Goal: Task Accomplishment & Management: Use online tool/utility

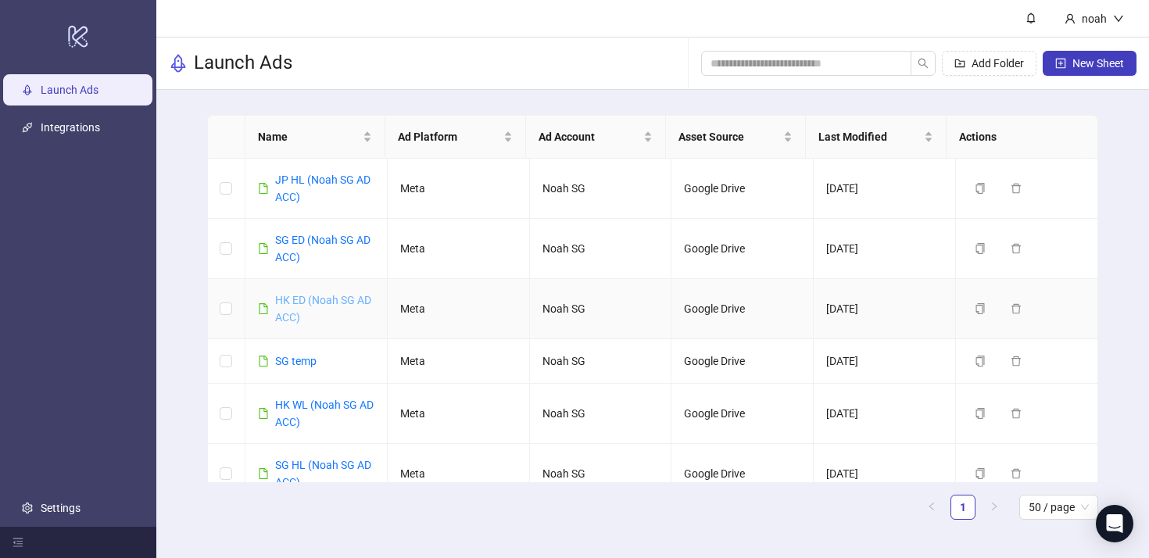
click at [322, 303] on link "HK ED (Noah SG AD ACC)" at bounding box center [323, 309] width 96 height 30
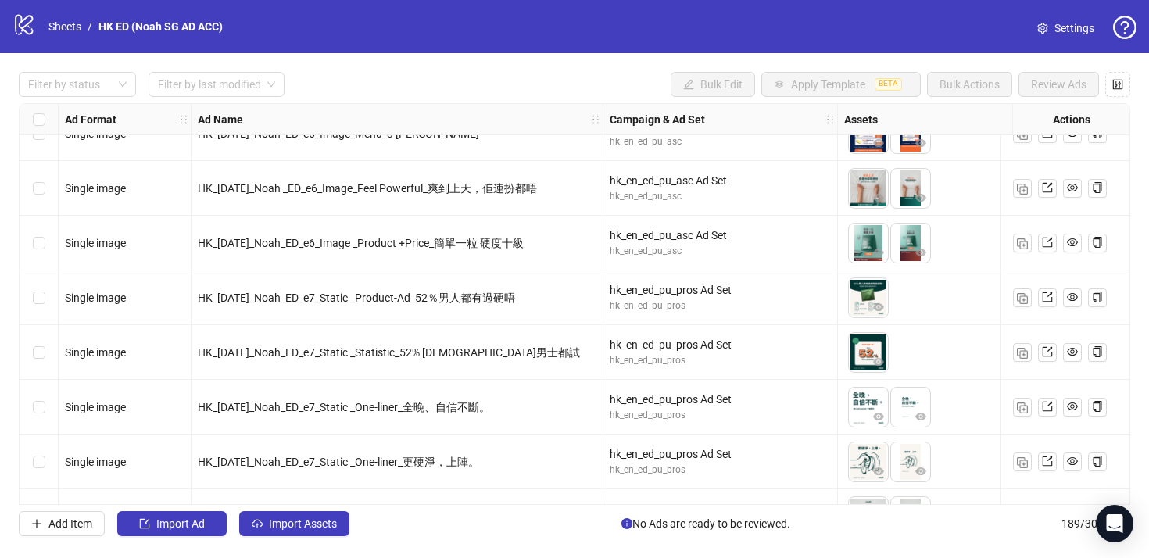
scroll to position [7476, 0]
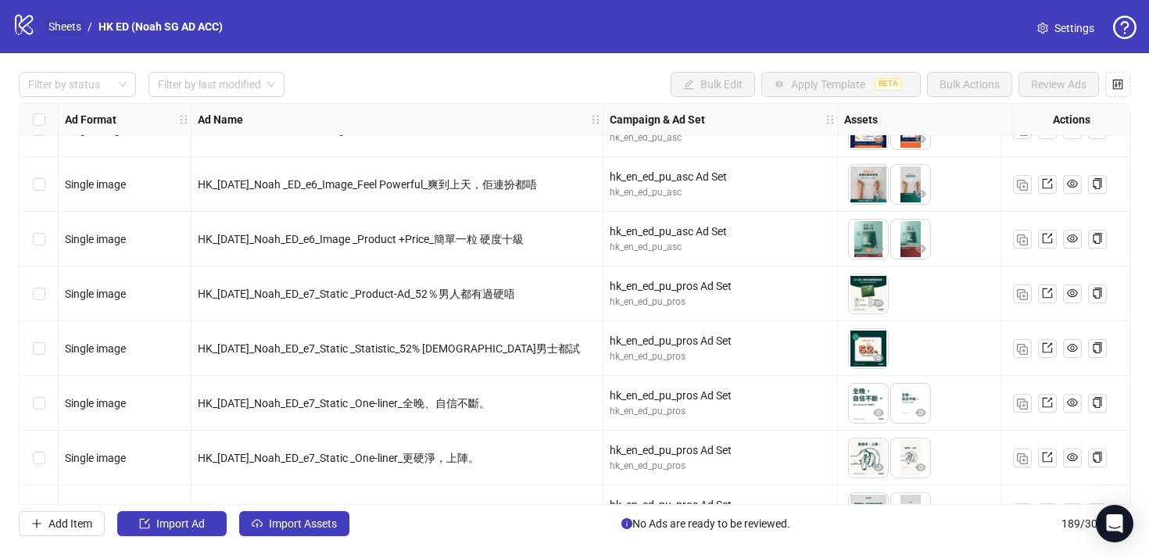
click at [61, 23] on link "Sheets" at bounding box center [64, 26] width 39 height 17
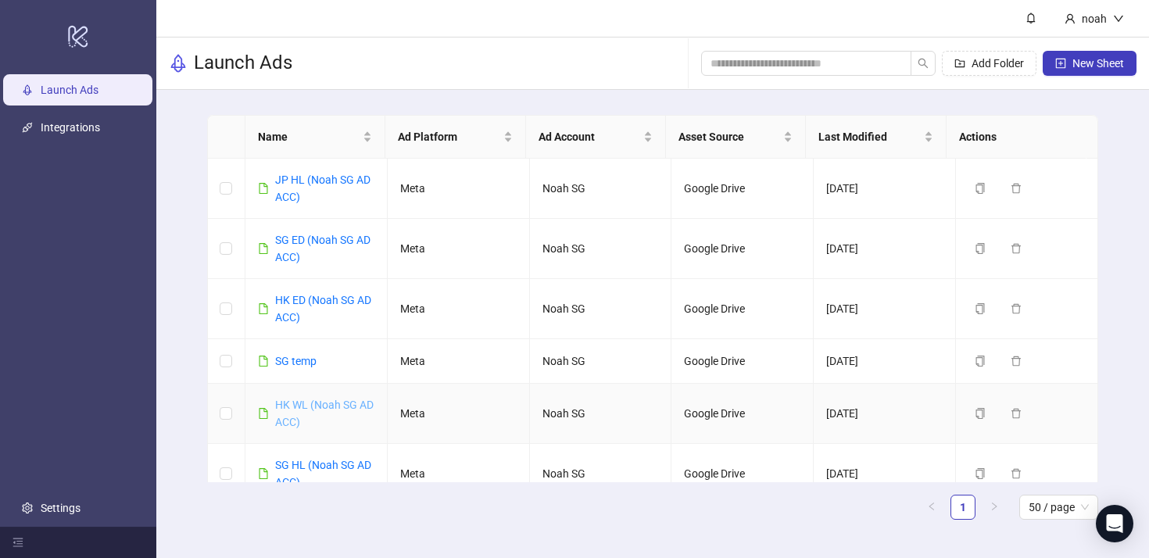
click at [335, 407] on link "HK WL (Noah SG AD ACC)" at bounding box center [324, 414] width 99 height 30
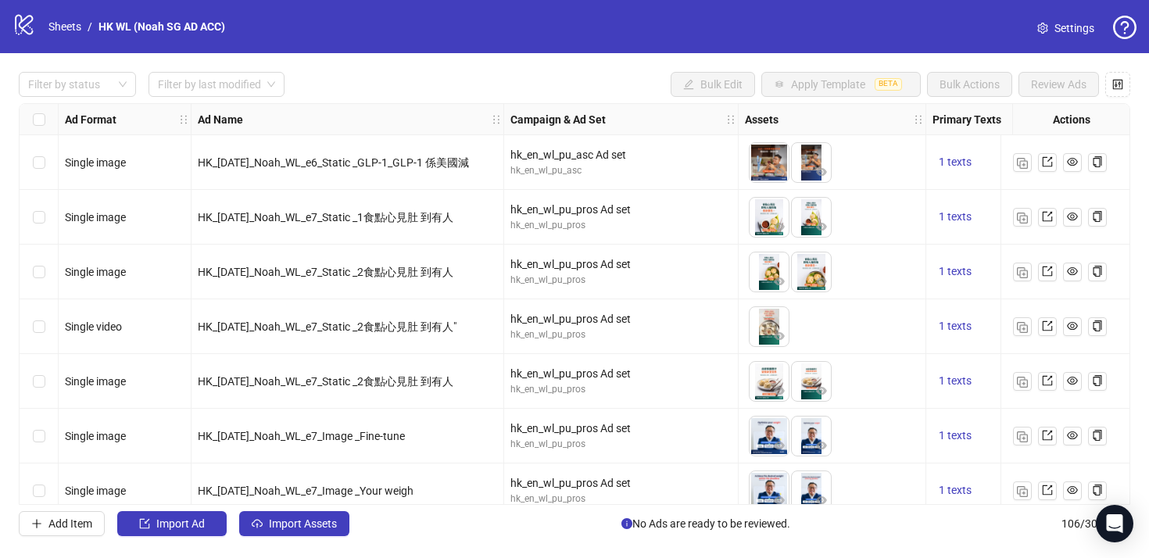
scroll to position [3495, 0]
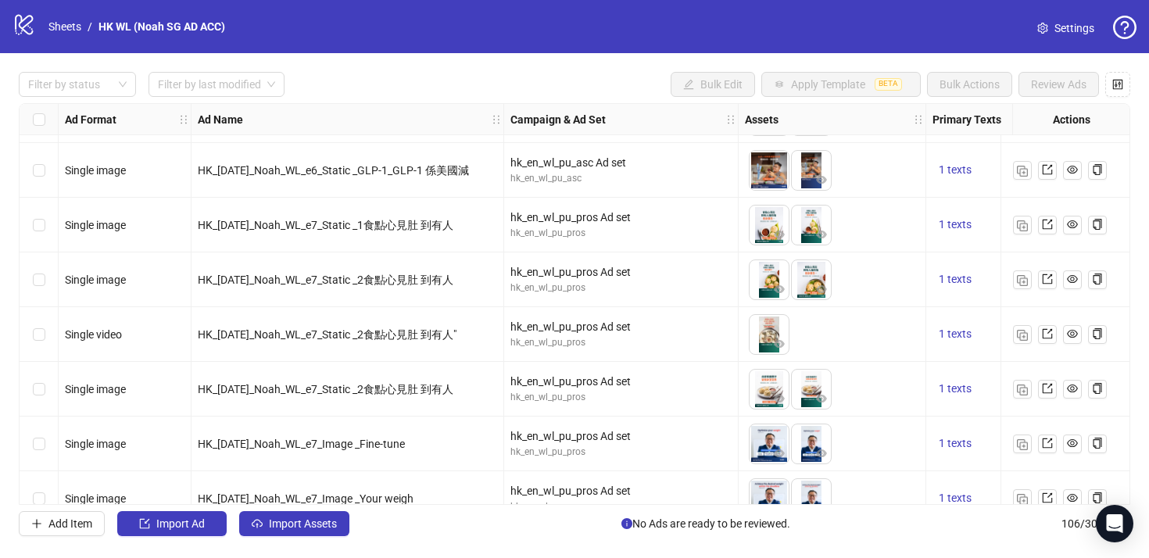
drag, startPoint x: 377, startPoint y: 224, endPoint x: 533, endPoint y: 229, distance: 156.5
click at [533, 229] on div "hk_en_wl_pu_pros" at bounding box center [621, 233] width 221 height 15
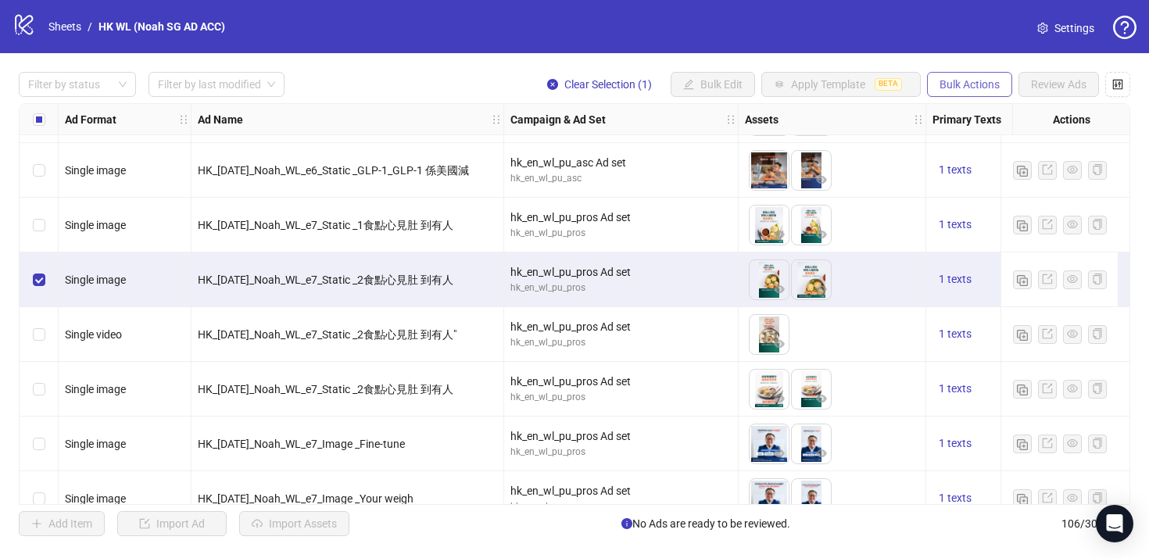
click at [962, 91] on span "Bulk Actions" at bounding box center [970, 84] width 60 height 13
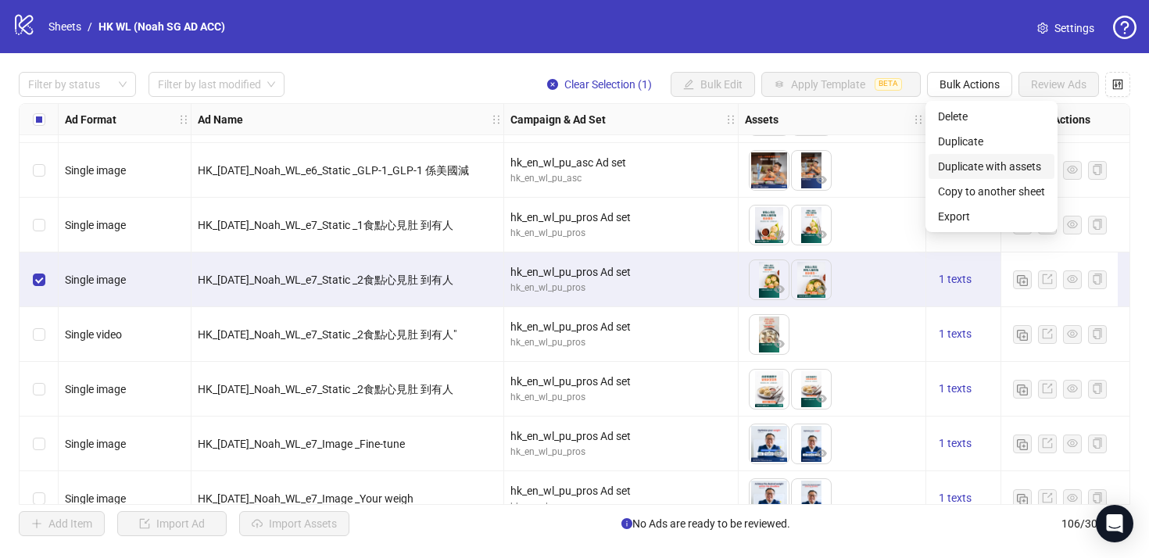
click at [998, 165] on span "Duplicate with assets" at bounding box center [991, 166] width 107 height 17
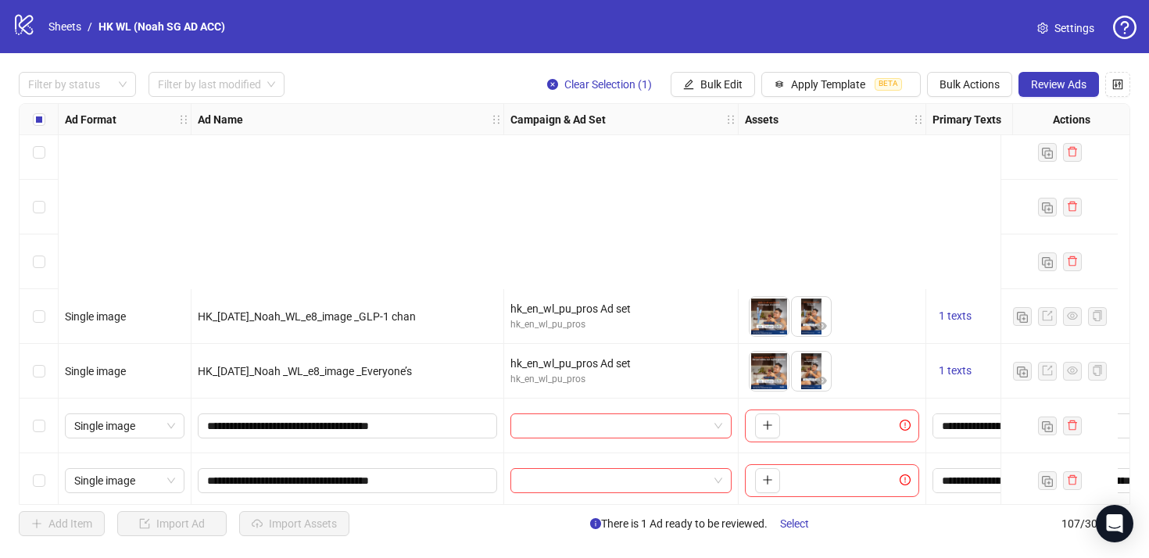
scroll to position [5493, 0]
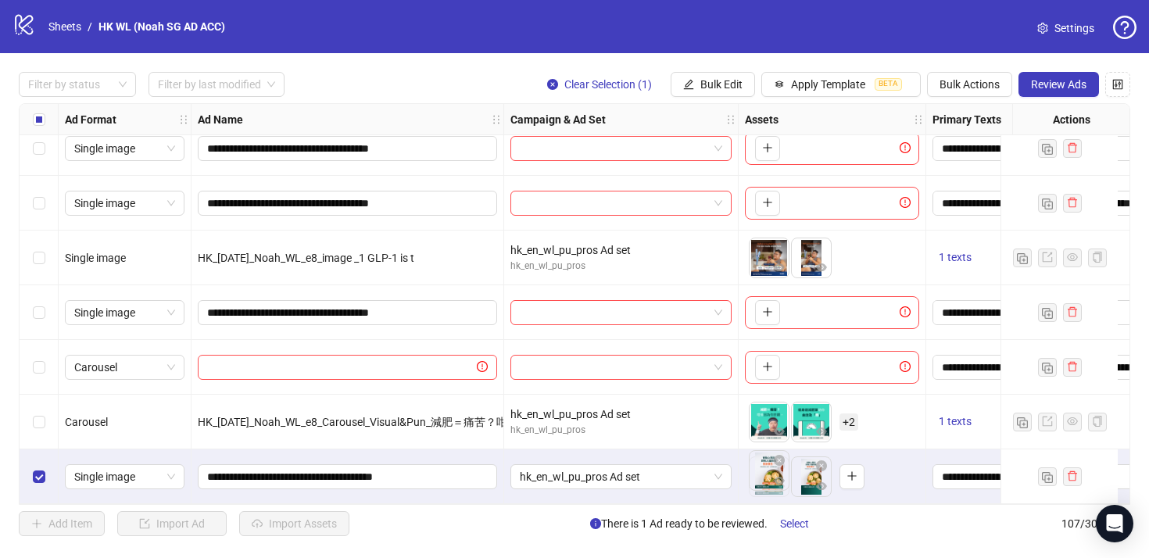
click at [770, 475] on body "**********" at bounding box center [574, 279] width 1149 height 558
click at [632, 470] on span "hk_en_wl_pu_pros Ad set" at bounding box center [621, 476] width 202 height 23
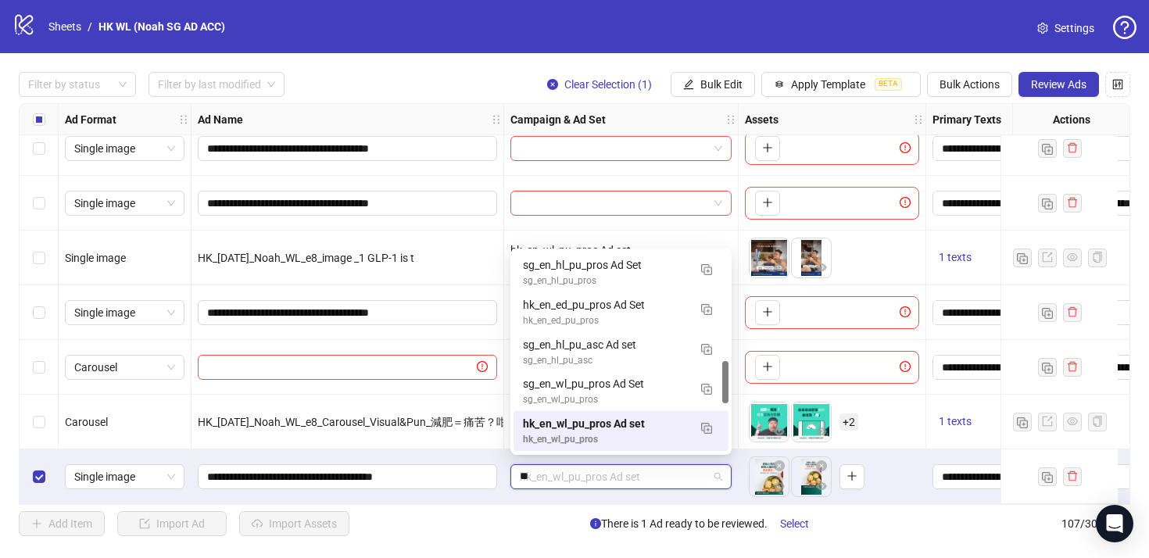
scroll to position [204, 0]
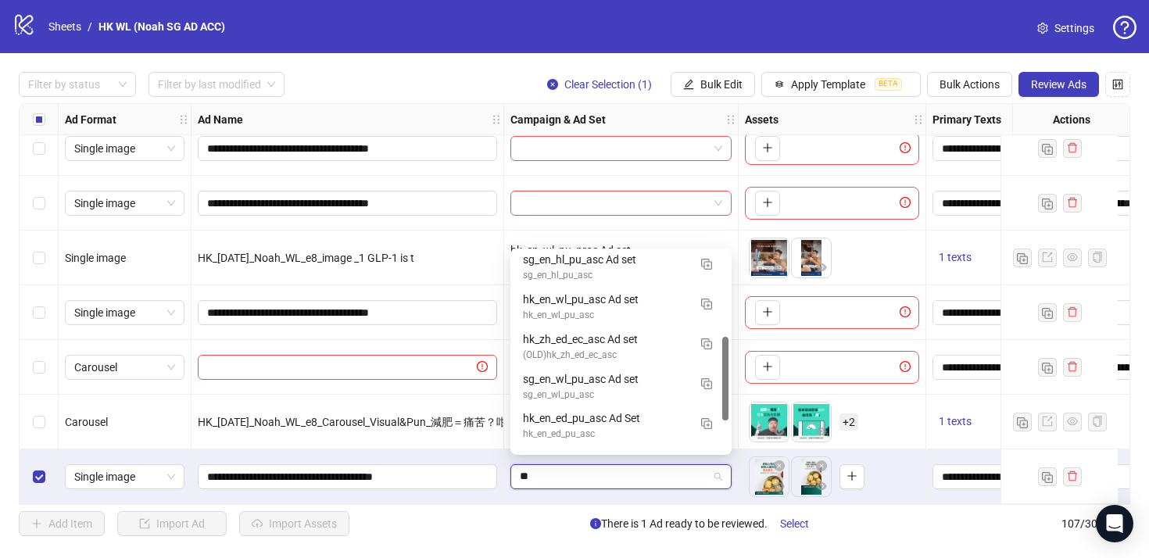
type input "***"
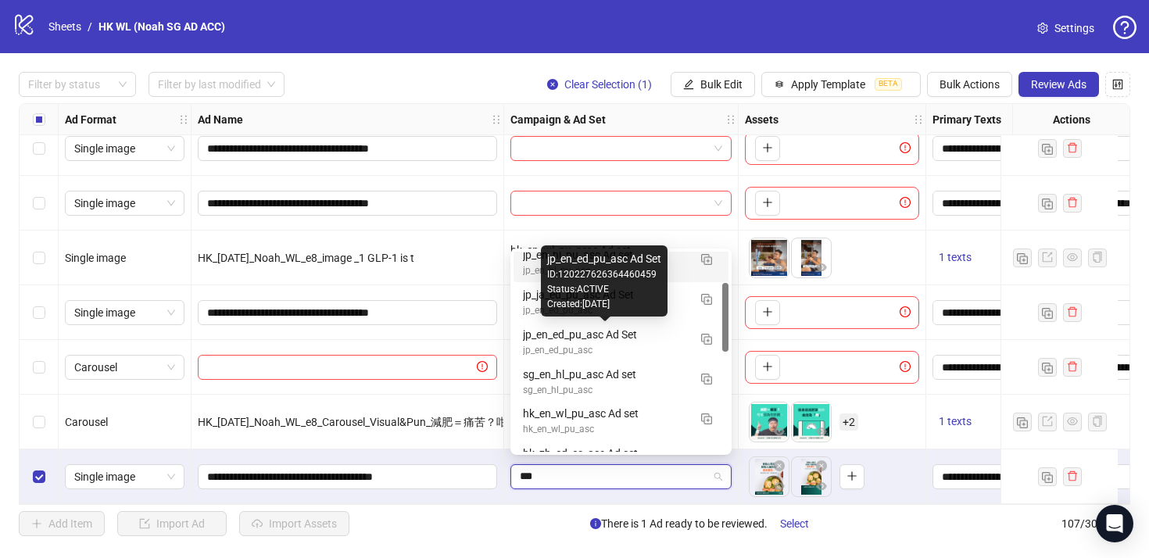
scroll to position [92, 0]
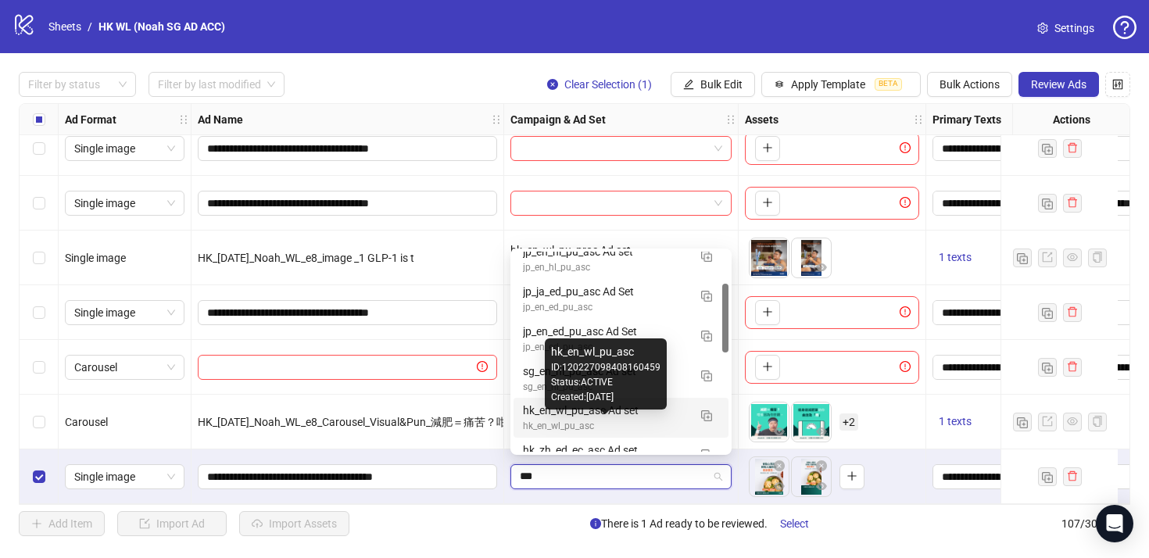
click at [647, 425] on div "hk_en_wl_pu_asc" at bounding box center [605, 426] width 165 height 15
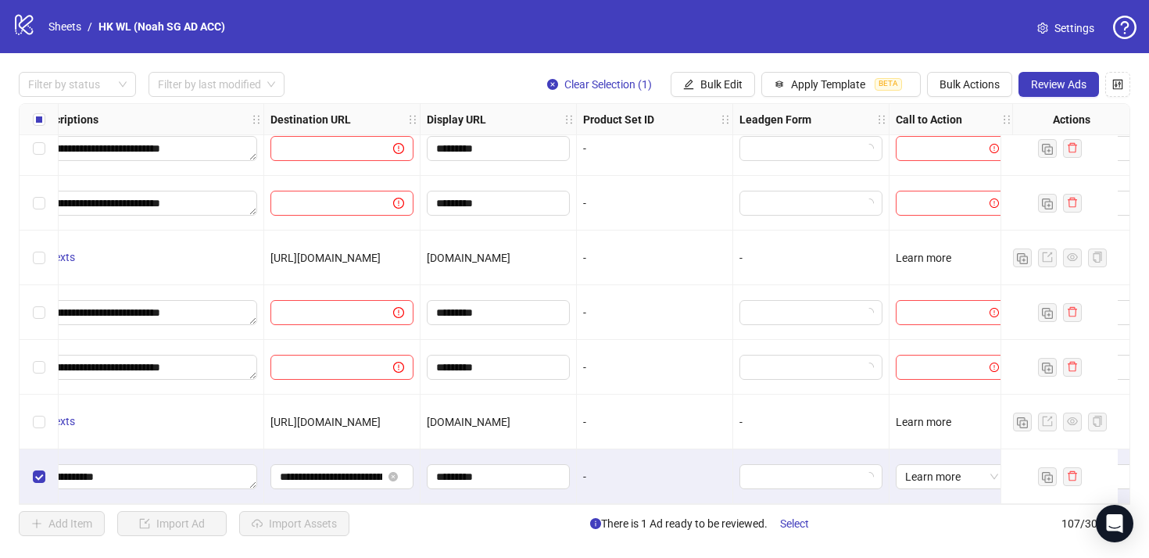
scroll to position [5493, 1531]
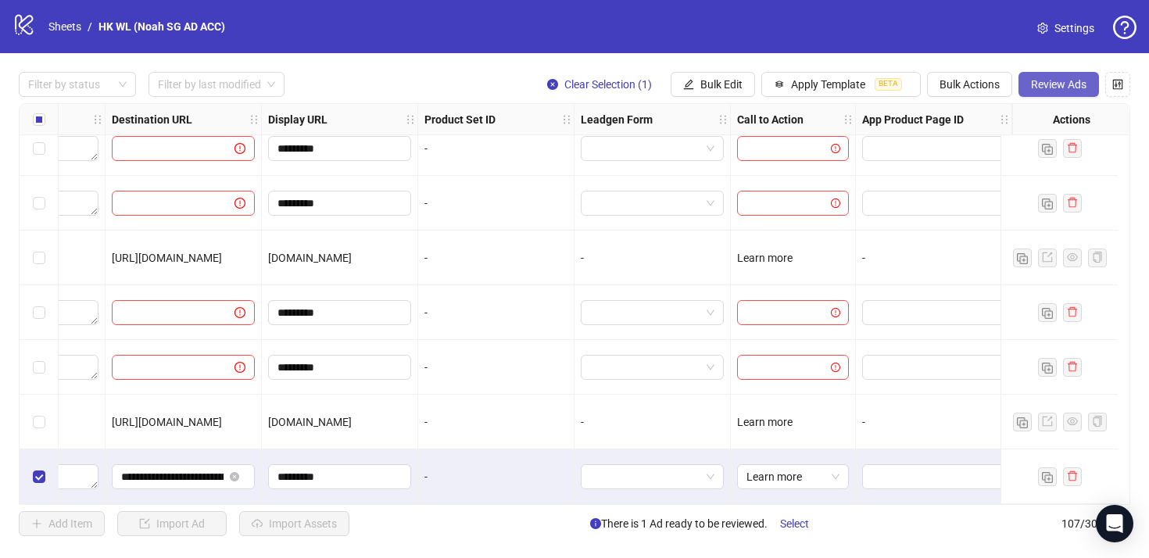
click at [1067, 84] on span "Review Ads" at bounding box center [1059, 84] width 56 height 13
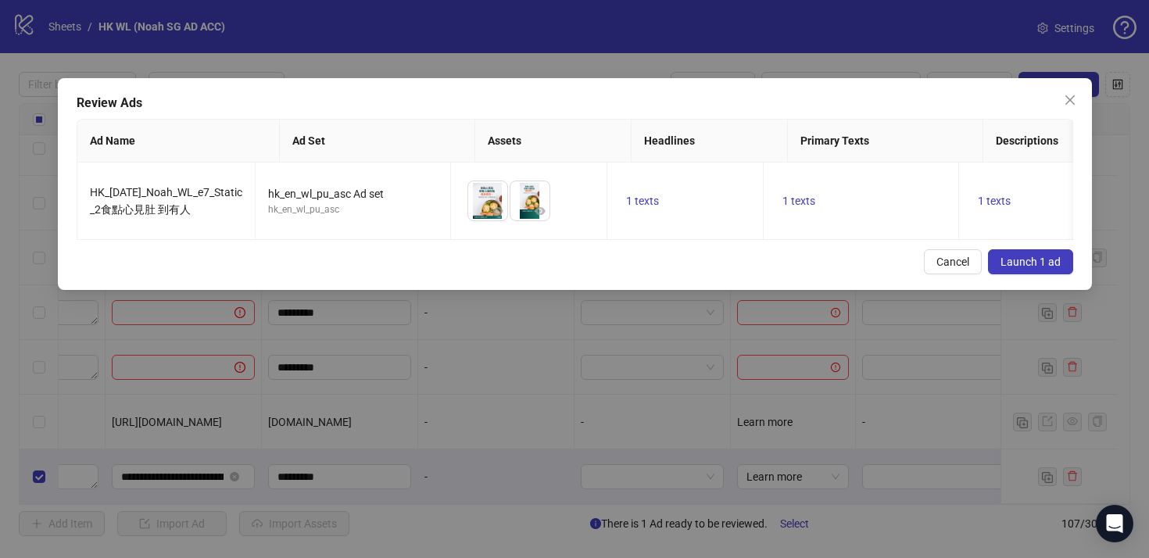
click at [1026, 268] on span "Launch 1 ad" at bounding box center [1031, 262] width 60 height 13
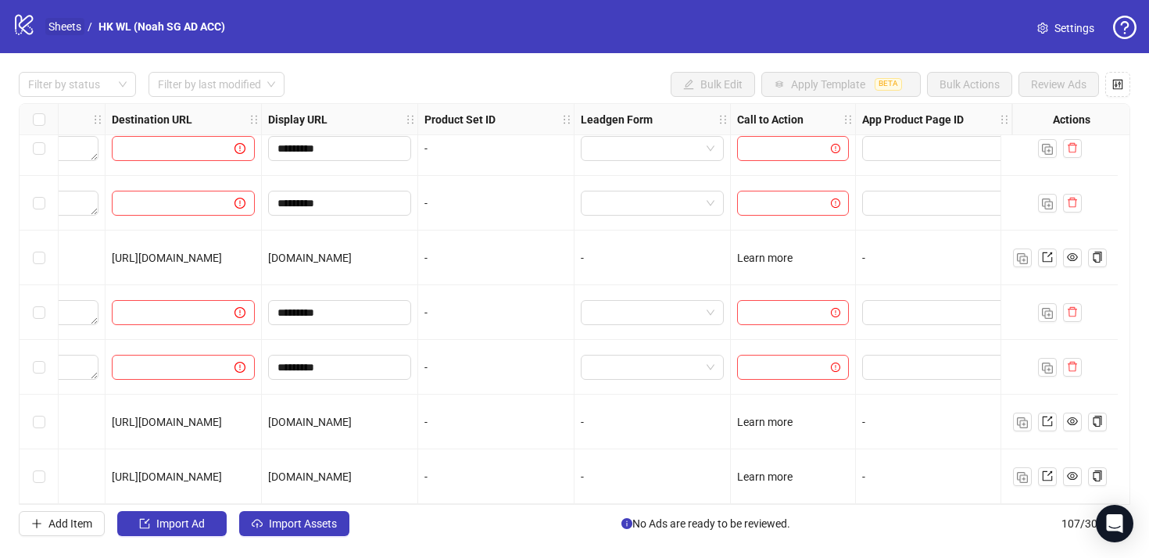
click at [85, 23] on ol "Sheets / HK WL (Noah SG AD ACC)" at bounding box center [136, 26] width 177 height 17
click at [76, 23] on link "Sheets" at bounding box center [64, 26] width 39 height 17
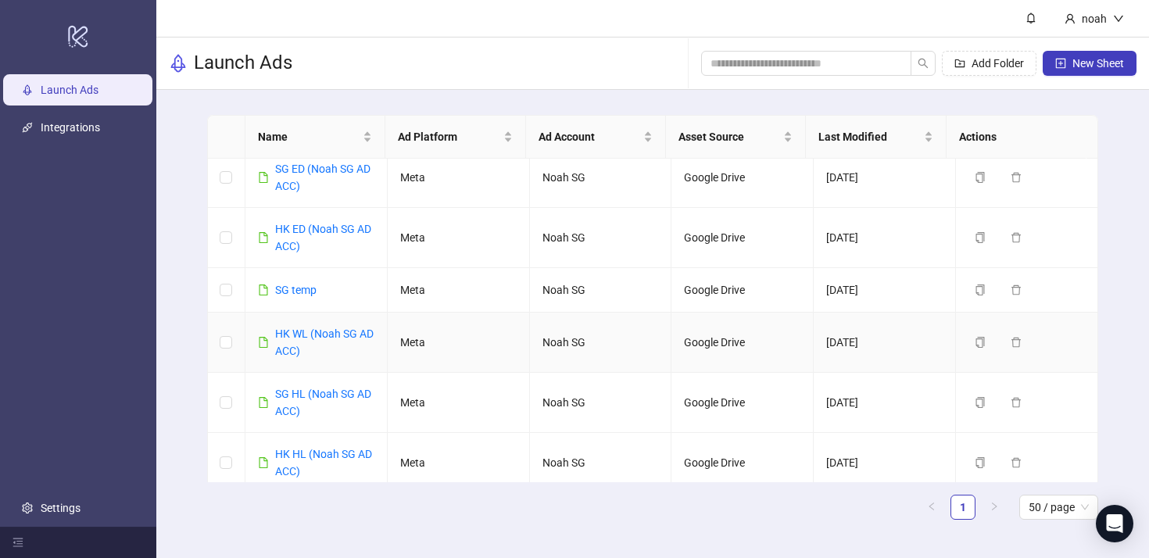
scroll to position [157, 0]
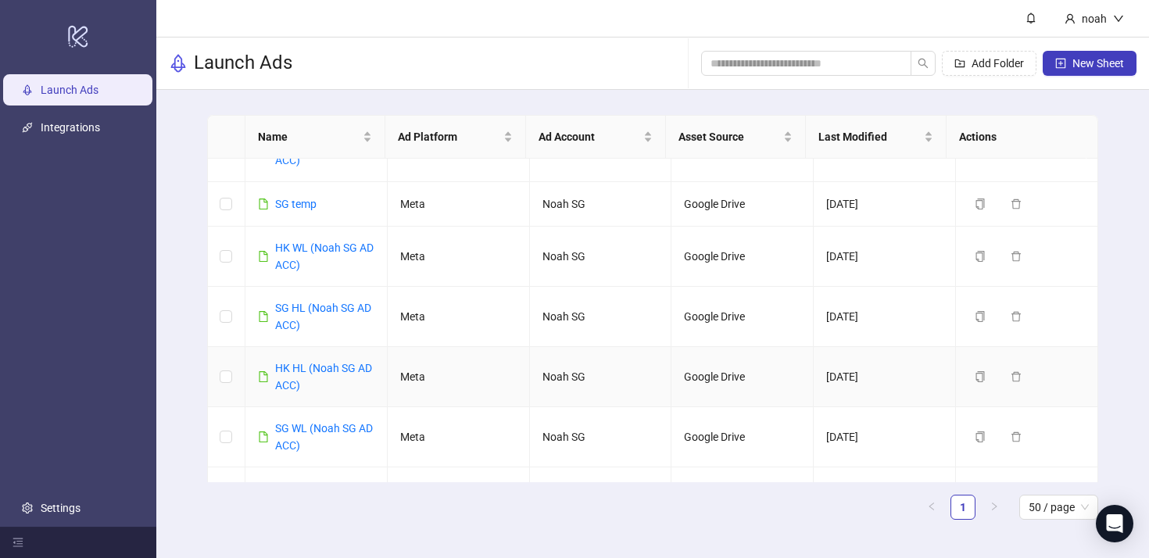
click at [356, 367] on div "HK HL (Noah SG AD ACC)" at bounding box center [324, 377] width 99 height 34
click at [332, 369] on link "HK HL (Noah SG AD ACC)" at bounding box center [323, 377] width 97 height 30
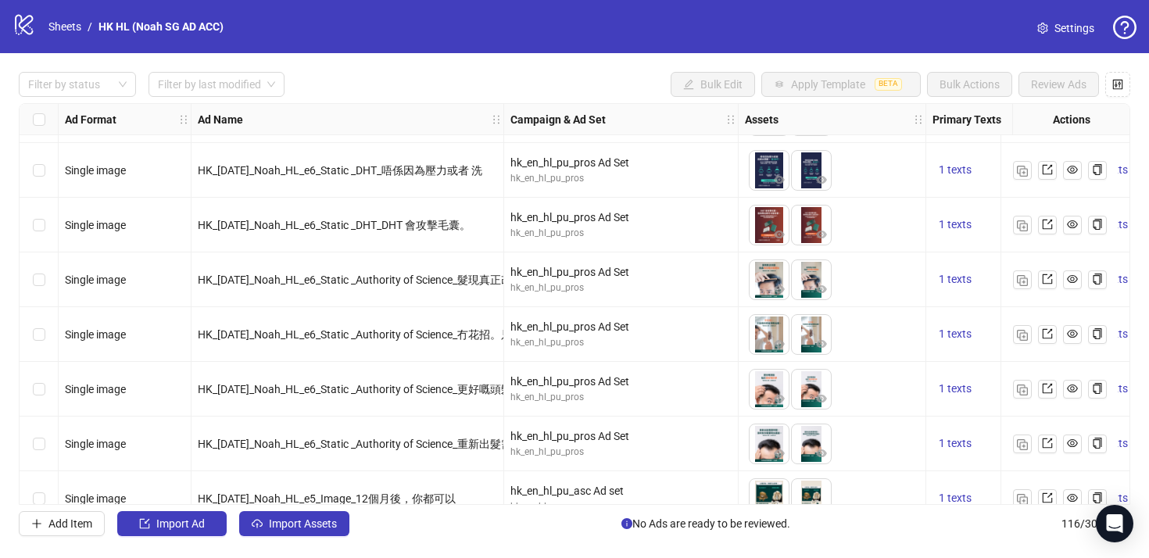
scroll to position [4914, 0]
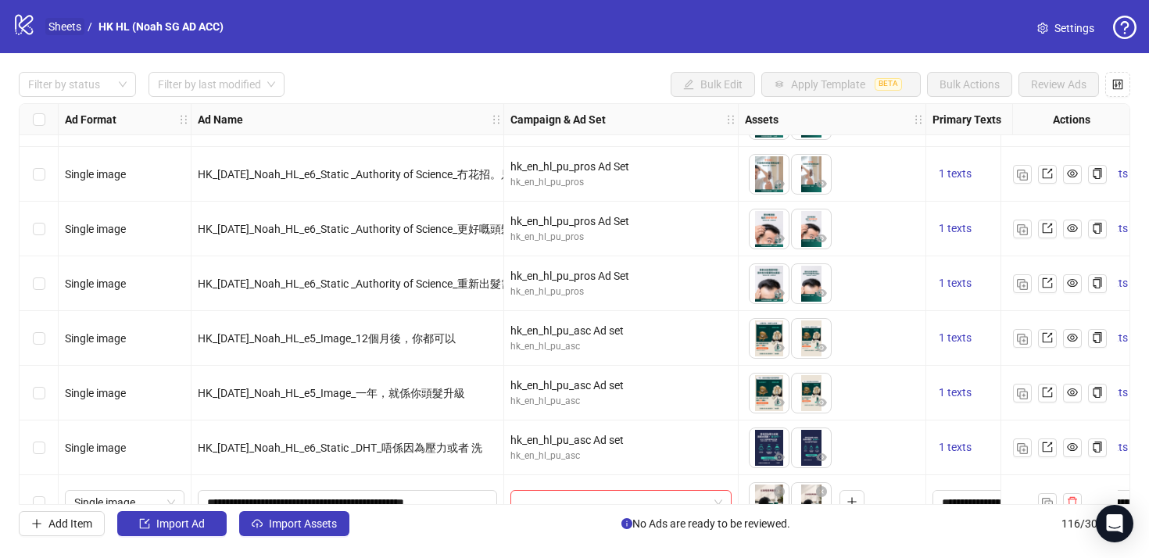
click at [64, 23] on link "Sheets" at bounding box center [64, 26] width 39 height 17
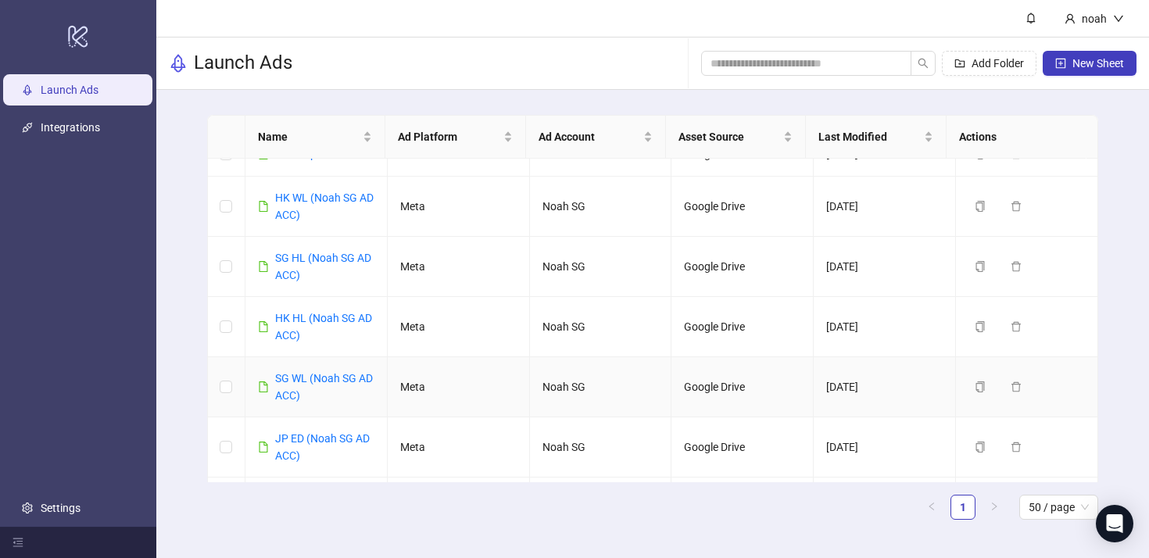
scroll to position [342, 0]
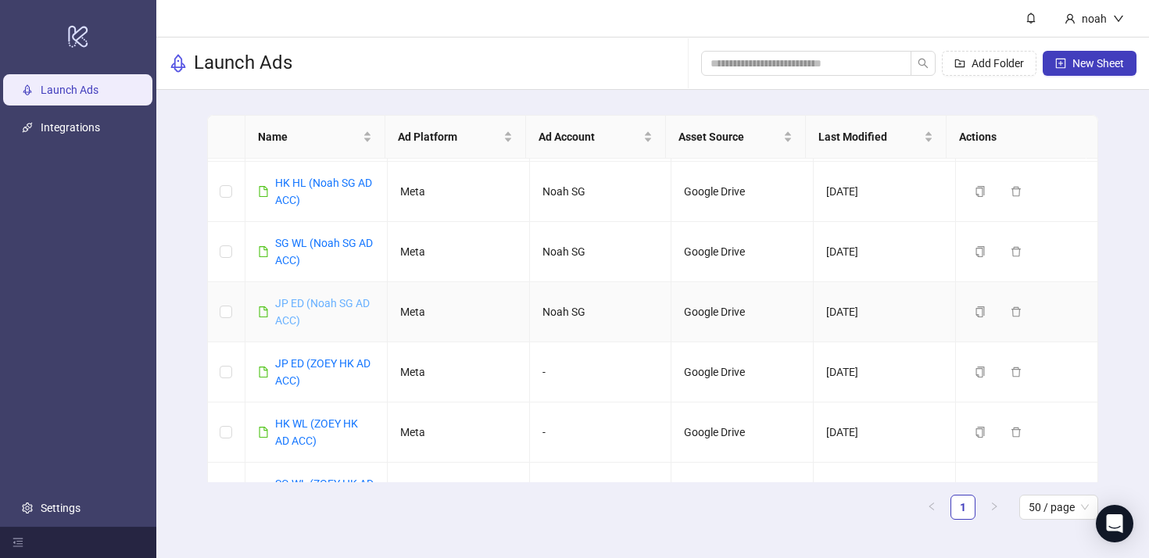
click at [328, 306] on link "JP ED (Noah SG AD ACC)" at bounding box center [322, 312] width 95 height 30
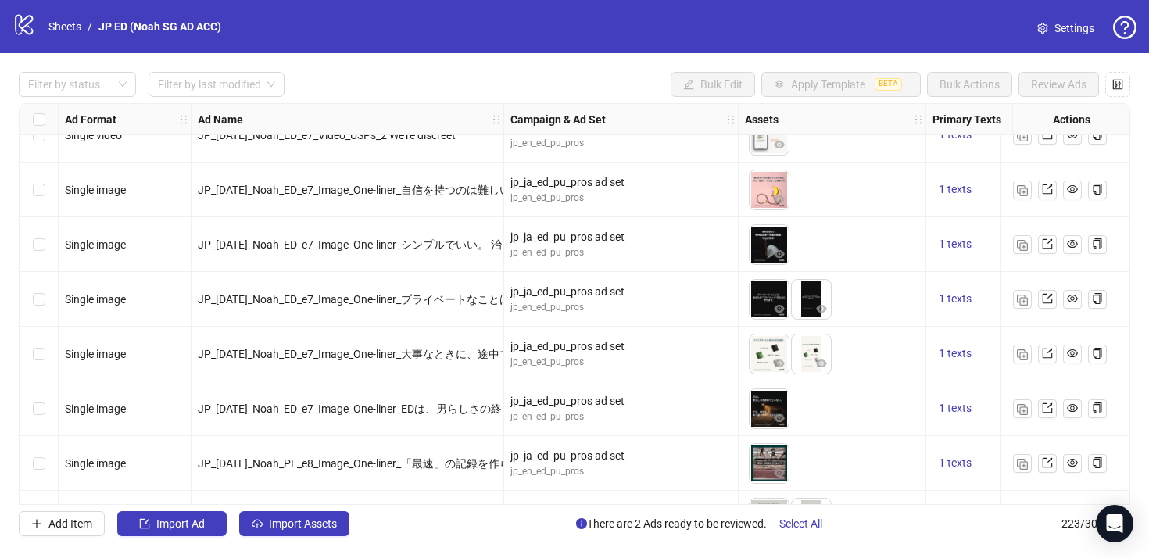
scroll to position [9369, 0]
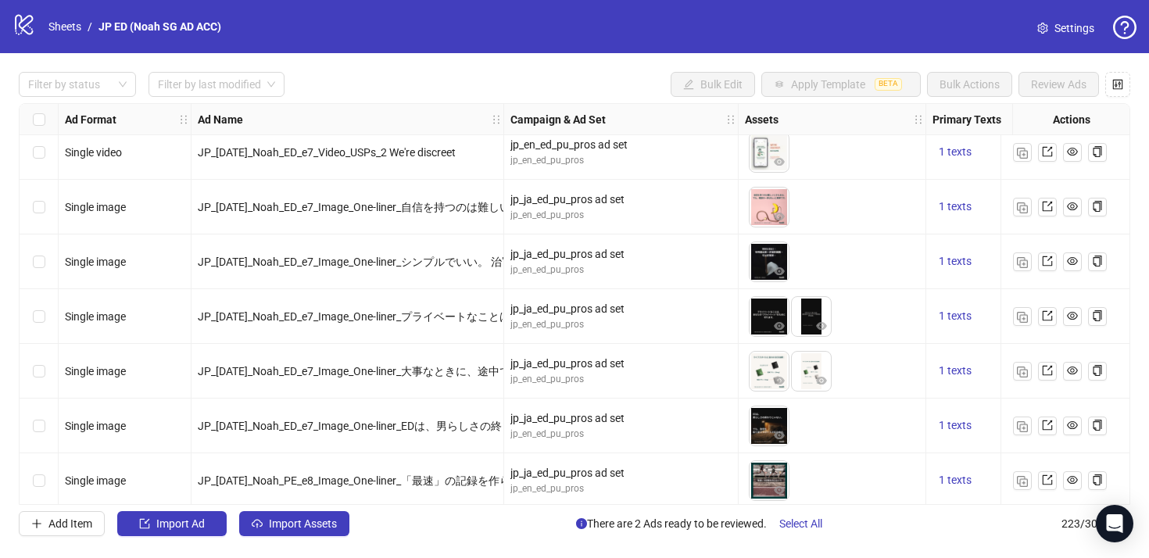
click at [460, 425] on span "JP_[DATE]_Noah_ED_e7_Image_One-liner_EDは、男らしさの終" at bounding box center [350, 426] width 304 height 13
click at [466, 383] on div "JP_[DATE]_Noah_ED_e7_Image_One-liner_大事なときに、途中で" at bounding box center [348, 371] width 313 height 55
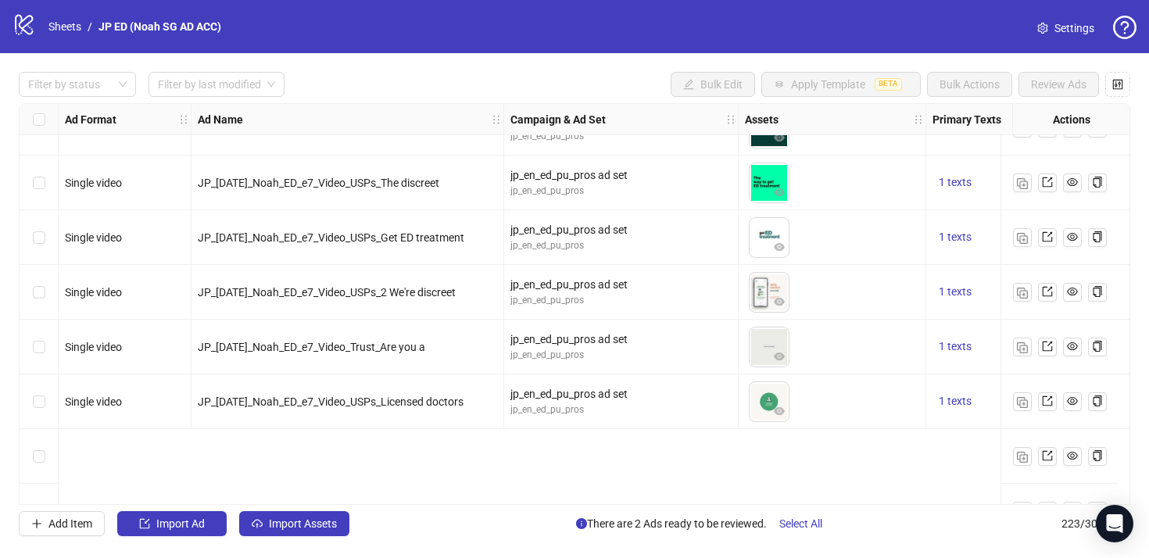
scroll to position [7115, 0]
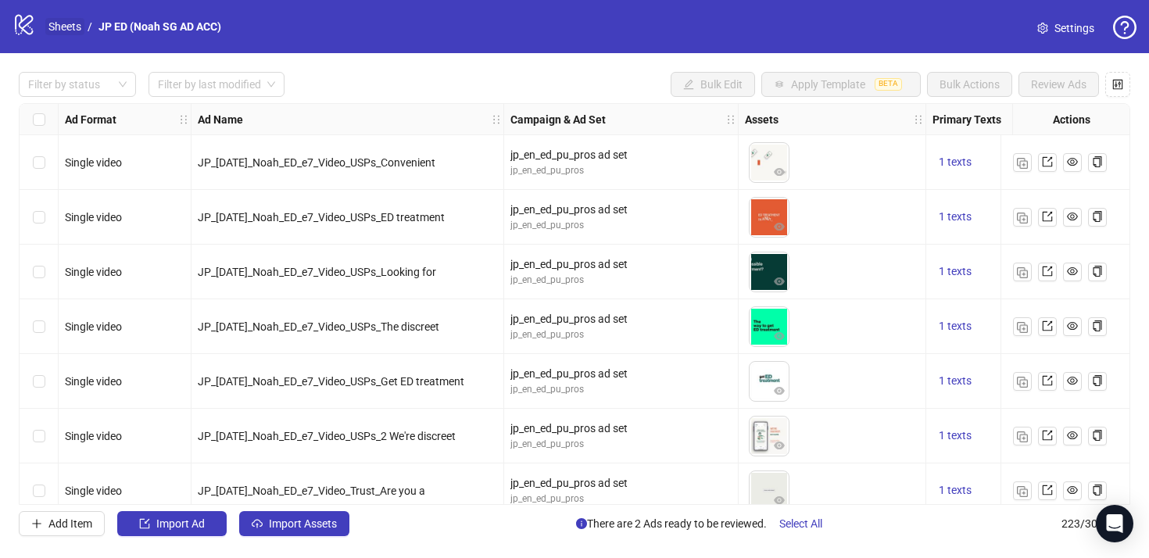
click at [58, 24] on link "Sheets" at bounding box center [64, 26] width 39 height 17
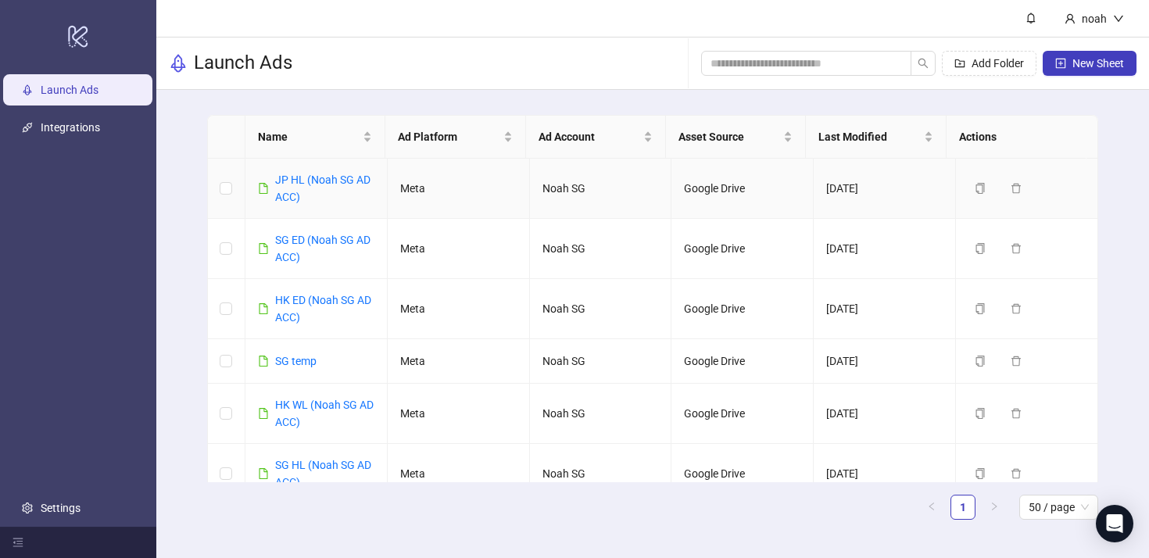
click at [335, 172] on div "JP HL (Noah SG AD ACC)" at bounding box center [324, 188] width 99 height 34
click at [338, 178] on link "JP HL (Noah SG AD ACC)" at bounding box center [322, 189] width 95 height 30
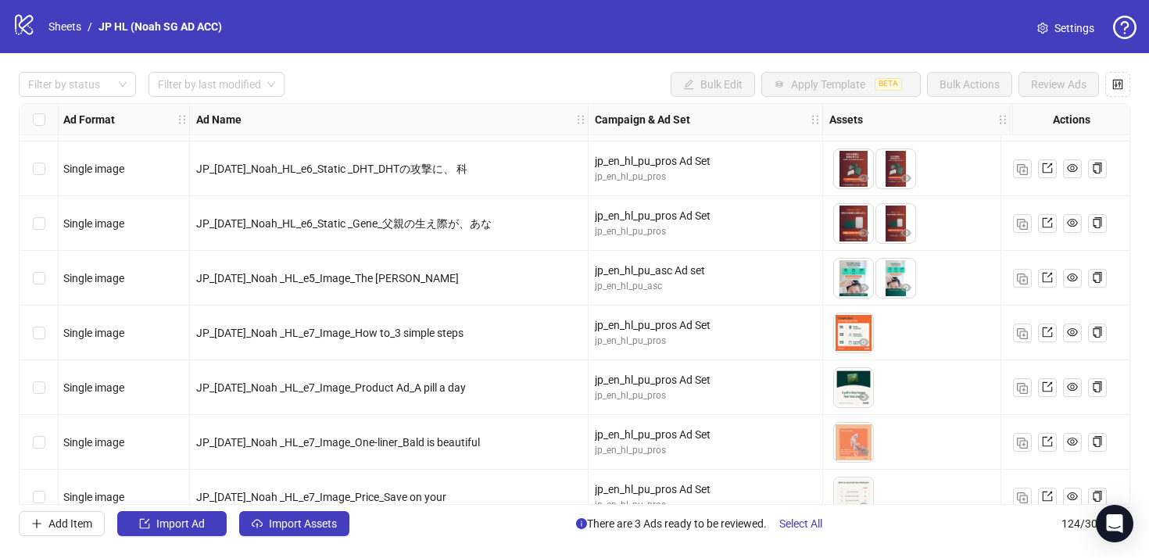
scroll to position [3738, 2]
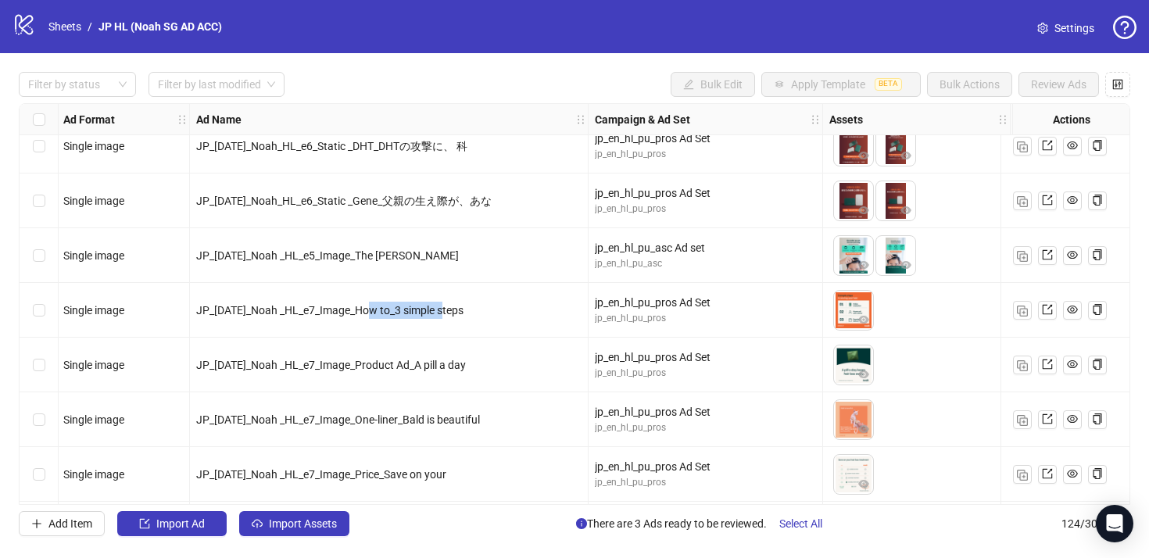
drag, startPoint x: 383, startPoint y: 314, endPoint x: 582, endPoint y: 306, distance: 198.7
click at [567, 306] on div "JP_[DATE]_Noah _HL_e7_Image_How to_3 simple steps" at bounding box center [388, 310] width 385 height 17
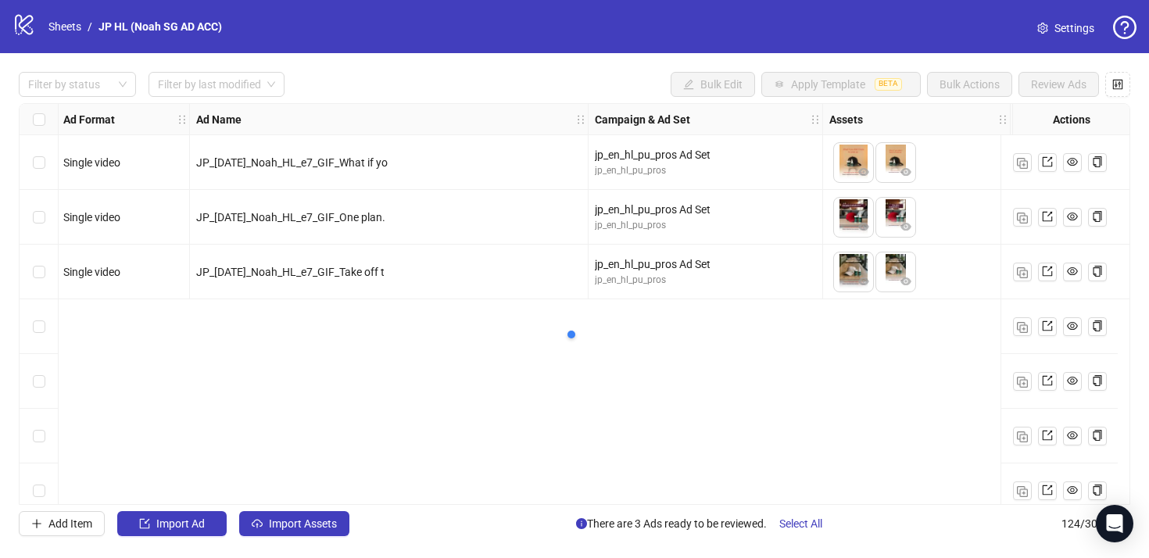
scroll to position [5432, 2]
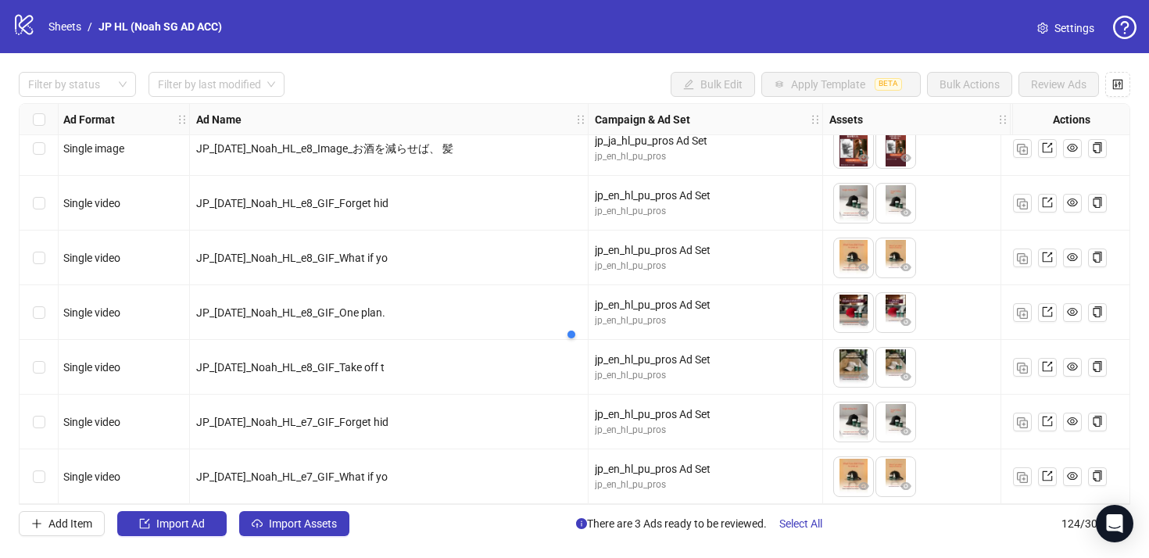
click at [534, 313] on div "JP_[DATE]_Noah_HL_e8_GIF_One plan." at bounding box center [388, 312] width 385 height 17
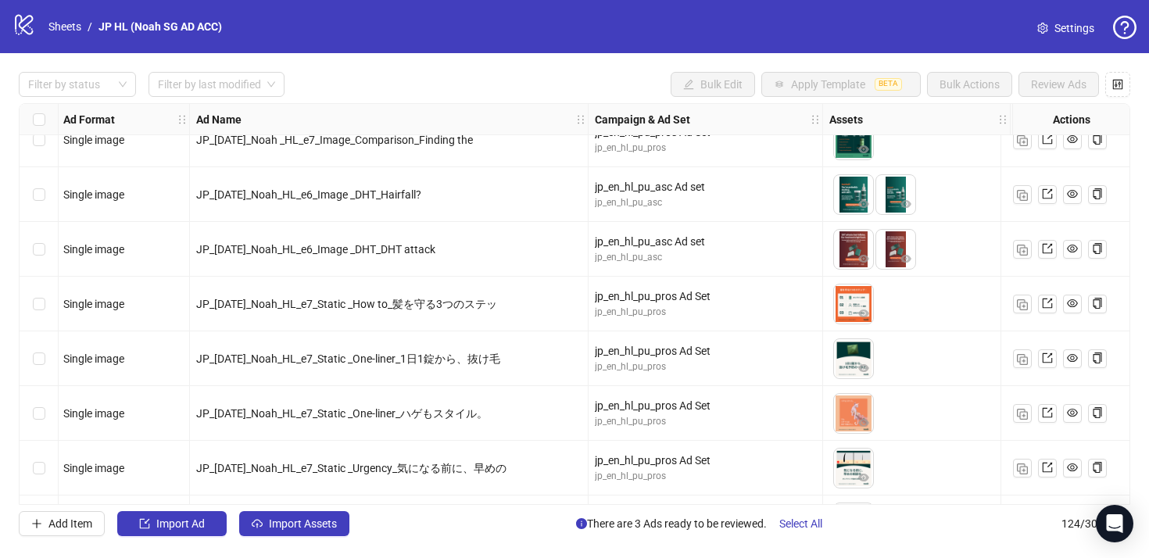
scroll to position [4344, 2]
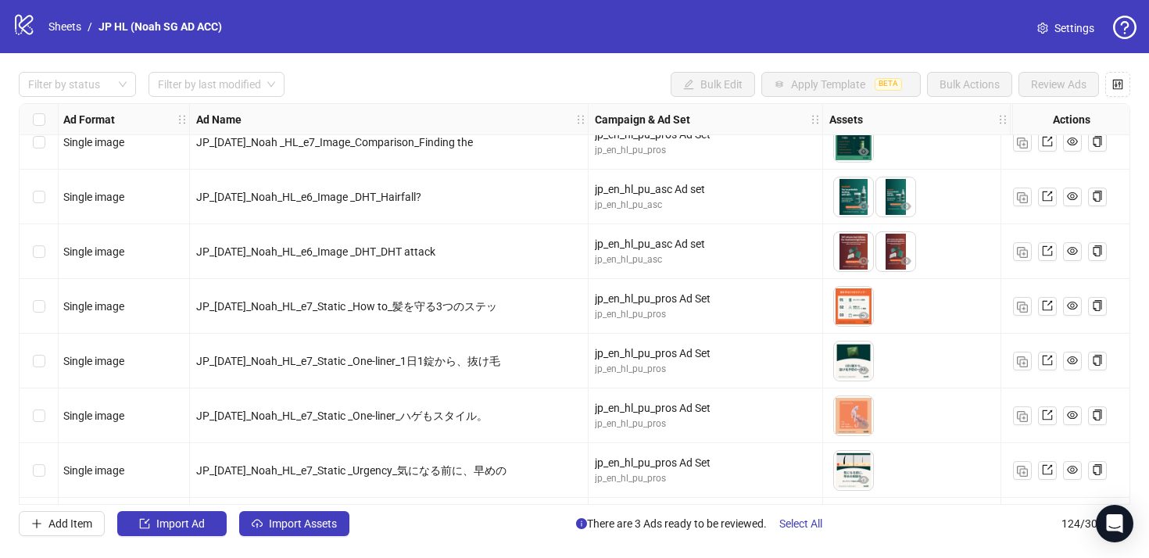
drag, startPoint x: 346, startPoint y: 311, endPoint x: 578, endPoint y: 301, distance: 231.6
click at [578, 301] on div "JP_[DATE]_Noah_HL_e7_Static _How to_髪を守る3つのステッ" at bounding box center [388, 306] width 385 height 17
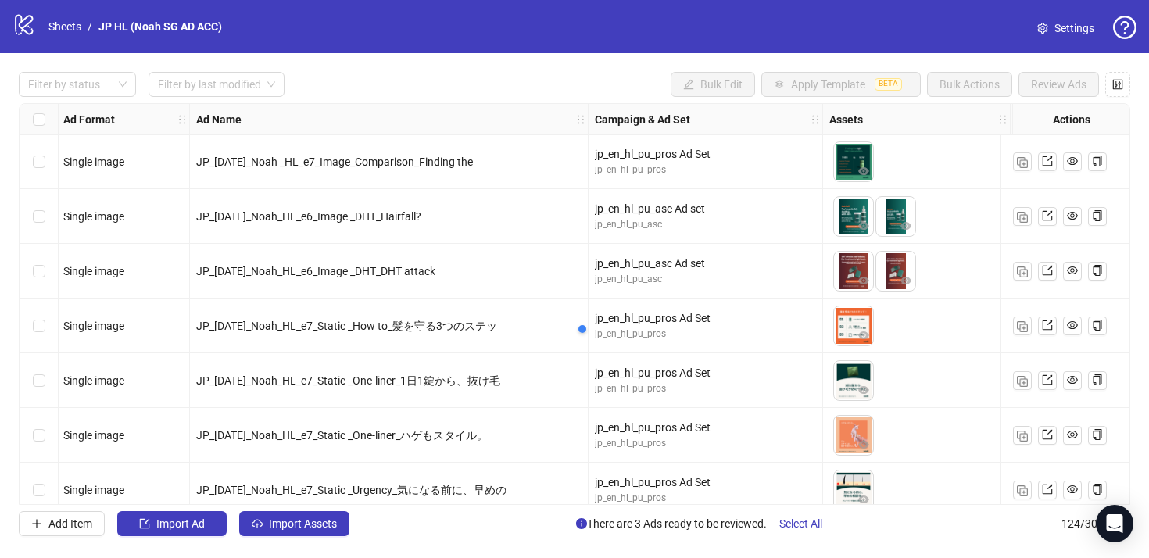
click at [539, 280] on div "JP_[DATE]_Noah_HL_e6_Image _DHT_DHT attack" at bounding box center [389, 271] width 399 height 55
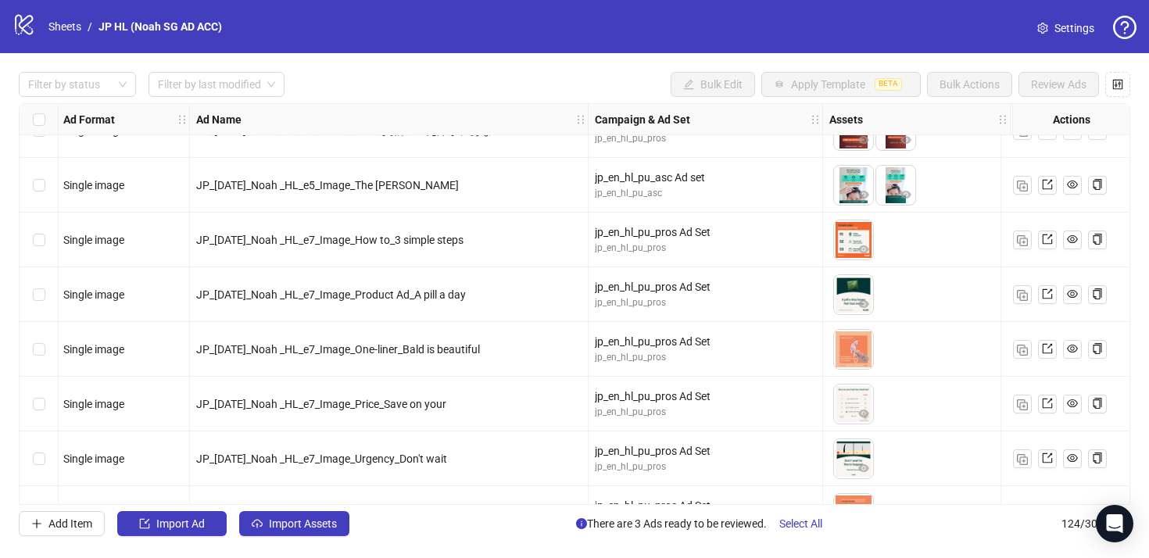
scroll to position [3805, 2]
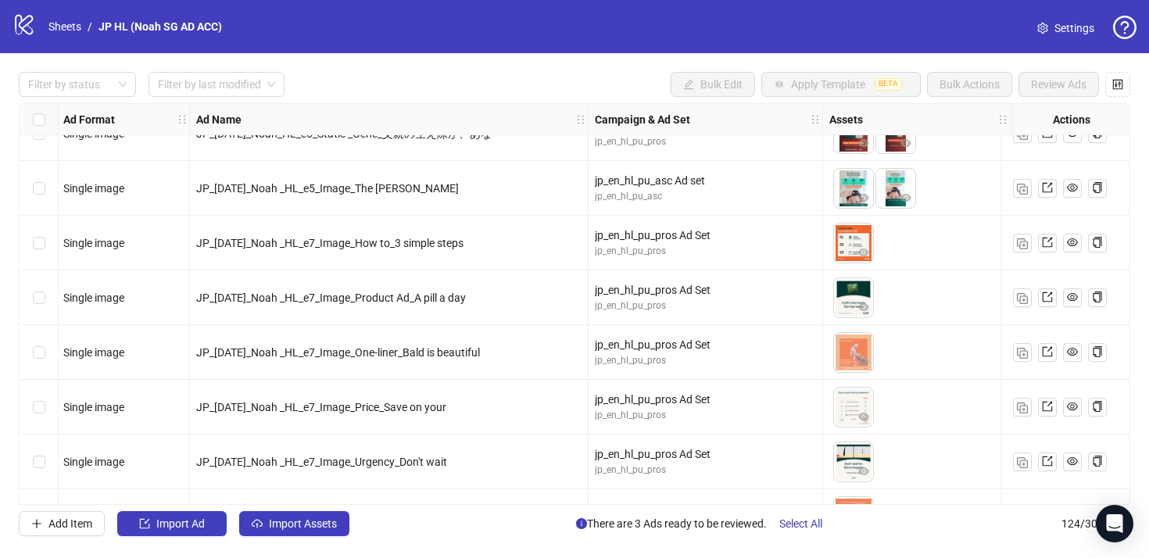
drag, startPoint x: 399, startPoint y: 241, endPoint x: 584, endPoint y: 245, distance: 185.3
click at [557, 243] on div "JP_[DATE]_Noah _HL_e7_Image_How to_3 simple steps" at bounding box center [388, 243] width 385 height 17
drag, startPoint x: 453, startPoint y: 295, endPoint x: 532, endPoint y: 303, distance: 79.4
click at [529, 303] on div "JP_[DATE]_Noah _HL_e7_Image_Product Ad_A pill a day" at bounding box center [388, 297] width 385 height 17
drag, startPoint x: 440, startPoint y: 350, endPoint x: 601, endPoint y: 352, distance: 161.1
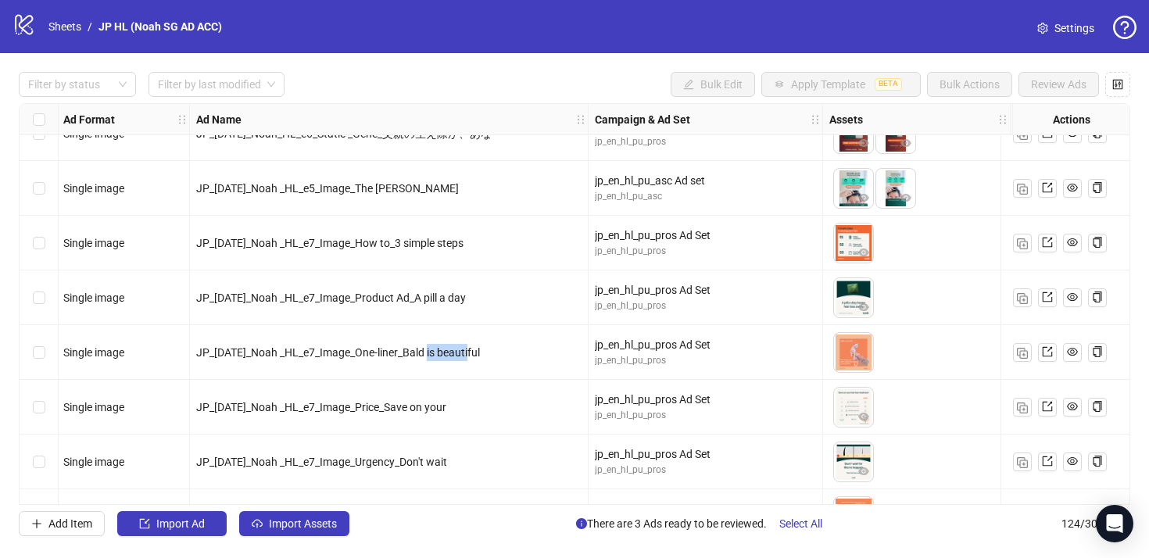
click at [585, 350] on div "JP_[DATE]_Noah _HL_e7_Image_One-liner_Bald is beautiful" at bounding box center [389, 352] width 399 height 55
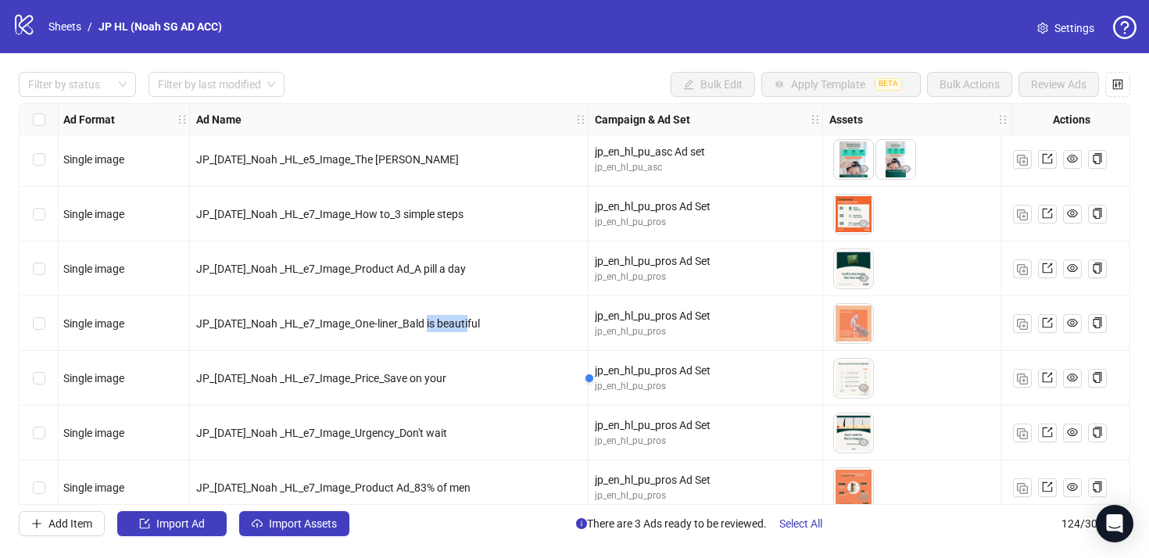
scroll to position [3834, 2]
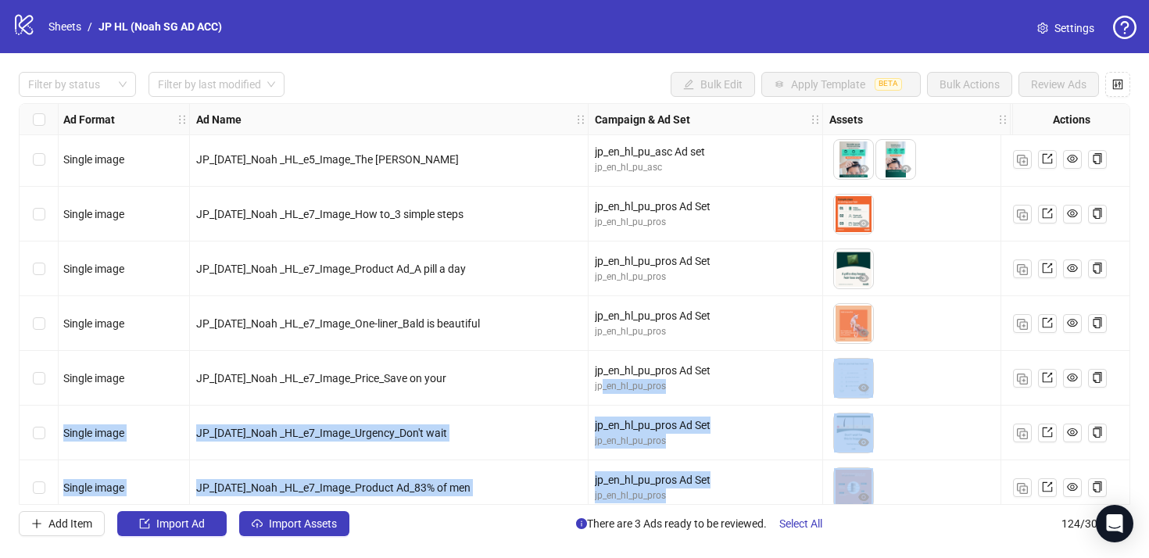
drag, startPoint x: 433, startPoint y: 378, endPoint x: 610, endPoint y: 382, distance: 176.7
click at [604, 381] on div "Ad Format Ad Name Campaign & Ad Set Assets Primary Texts Headlines Descriptions…" at bounding box center [575, 304] width 1112 height 402
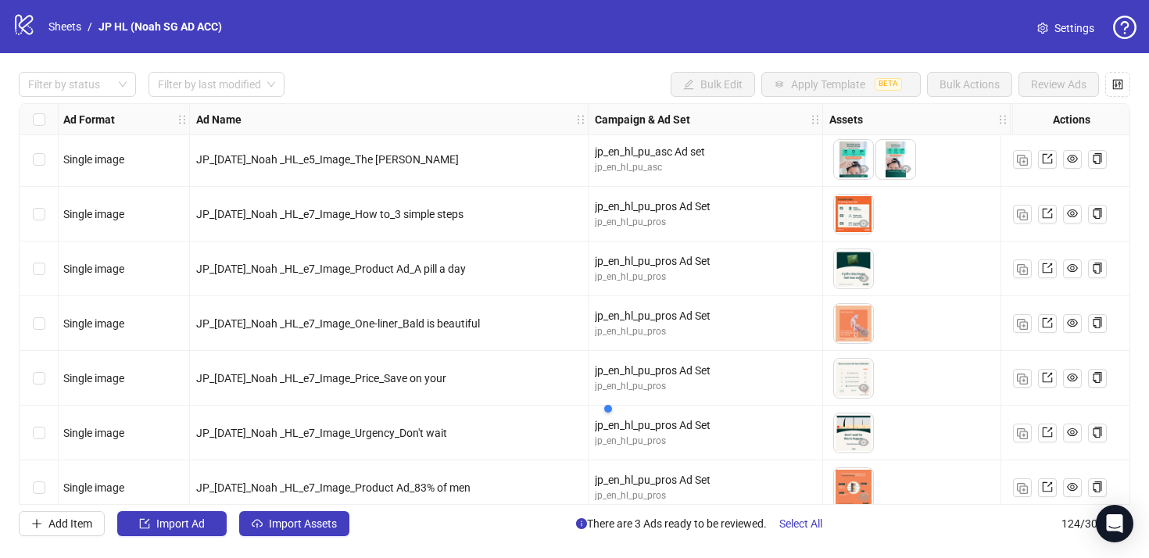
click at [506, 372] on div "JP_[DATE]_Noah _HL_e7_Image_Price_Save on your" at bounding box center [388, 378] width 385 height 17
click at [447, 434] on span "JP_[DATE]_Noah _HL_e7_Image_Urgency_Don't wait" at bounding box center [321, 433] width 251 height 13
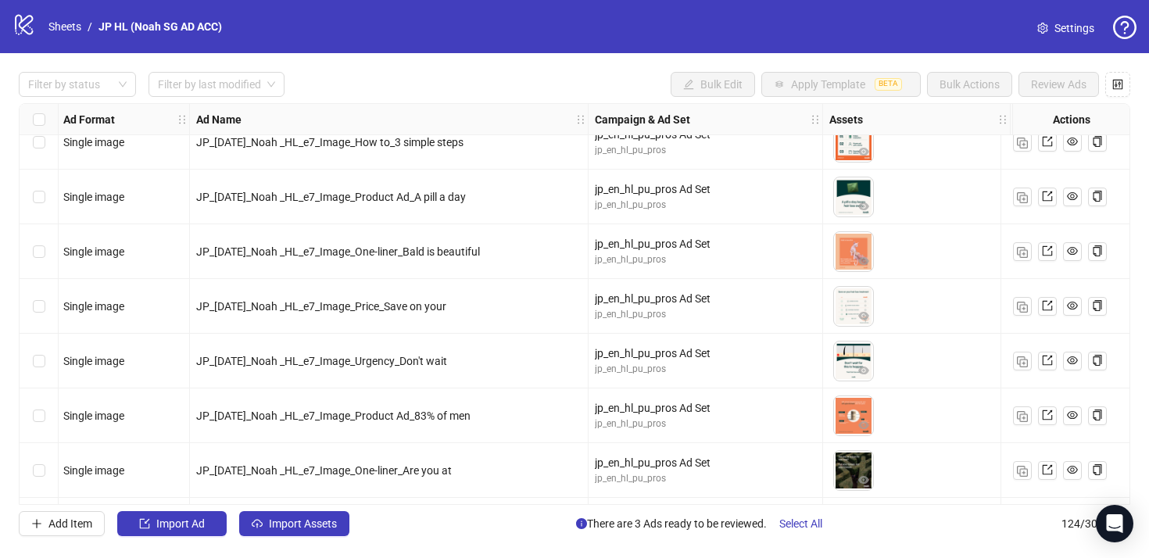
click at [516, 416] on div "Ad Format Ad Name Campaign & Ad Set Assets Primary Texts Headlines Descriptions…" at bounding box center [575, 304] width 1112 height 402
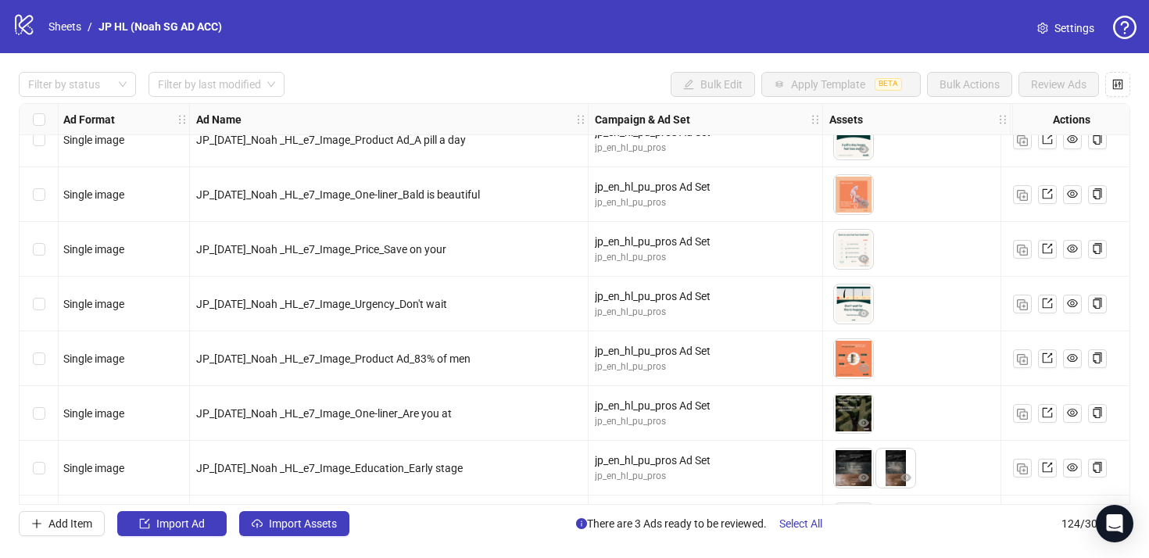
scroll to position [4026, 2]
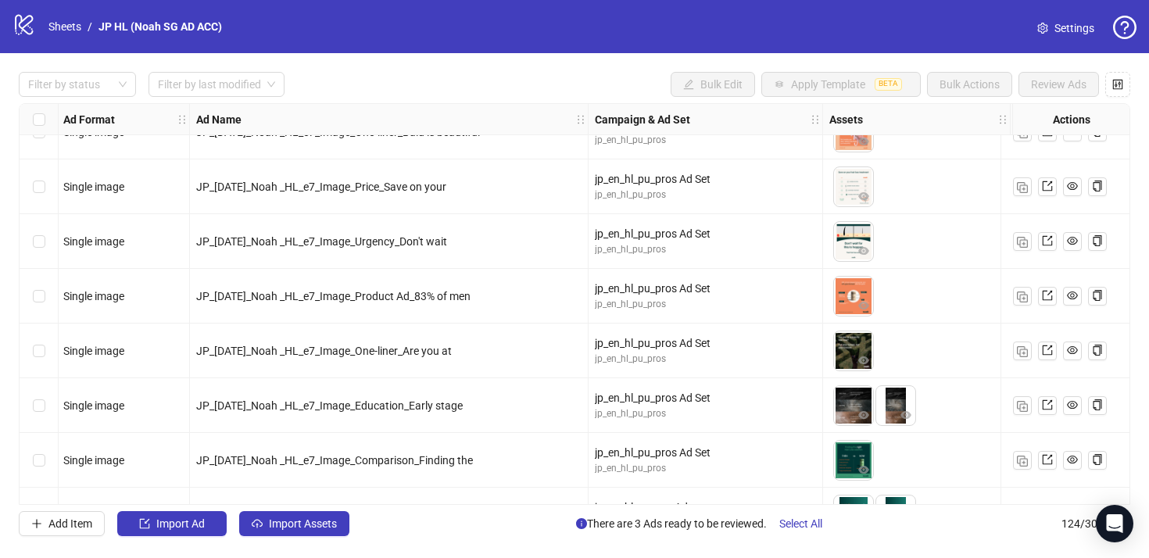
drag, startPoint x: 447, startPoint y: 414, endPoint x: 510, endPoint y: 414, distance: 62.5
click at [501, 414] on div "JP_[DATE]_Noah _HL_e7_Image_Education_Early stage" at bounding box center [388, 405] width 385 height 17
drag, startPoint x: 458, startPoint y: 465, endPoint x: 543, endPoint y: 465, distance: 85.2
click at [543, 465] on div "JP_[DATE]_Noah _HL_e7_Image_Comparison_Finding the" at bounding box center [388, 460] width 385 height 17
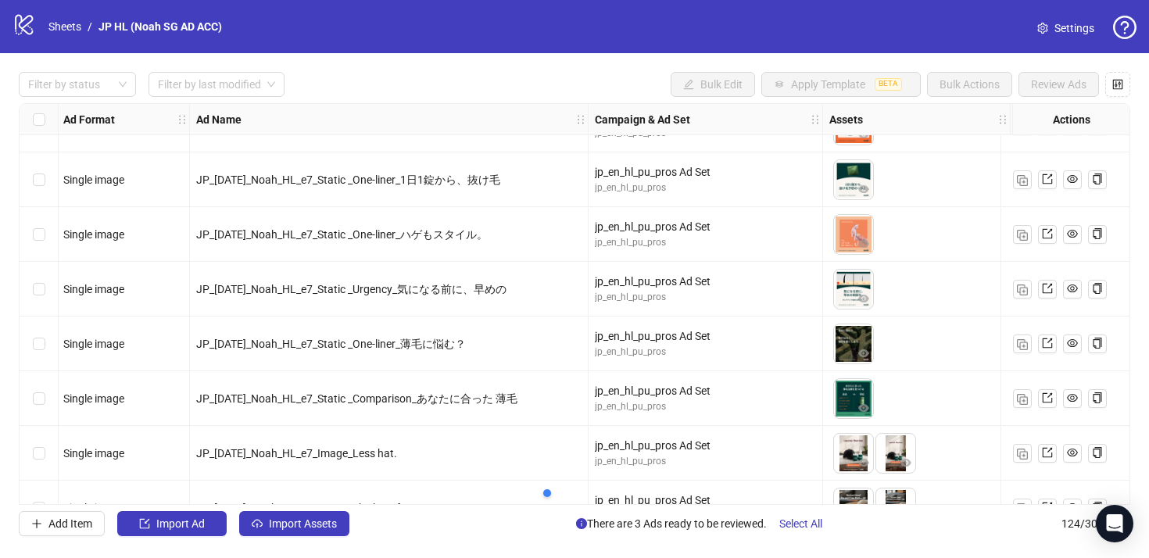
scroll to position [4549, 2]
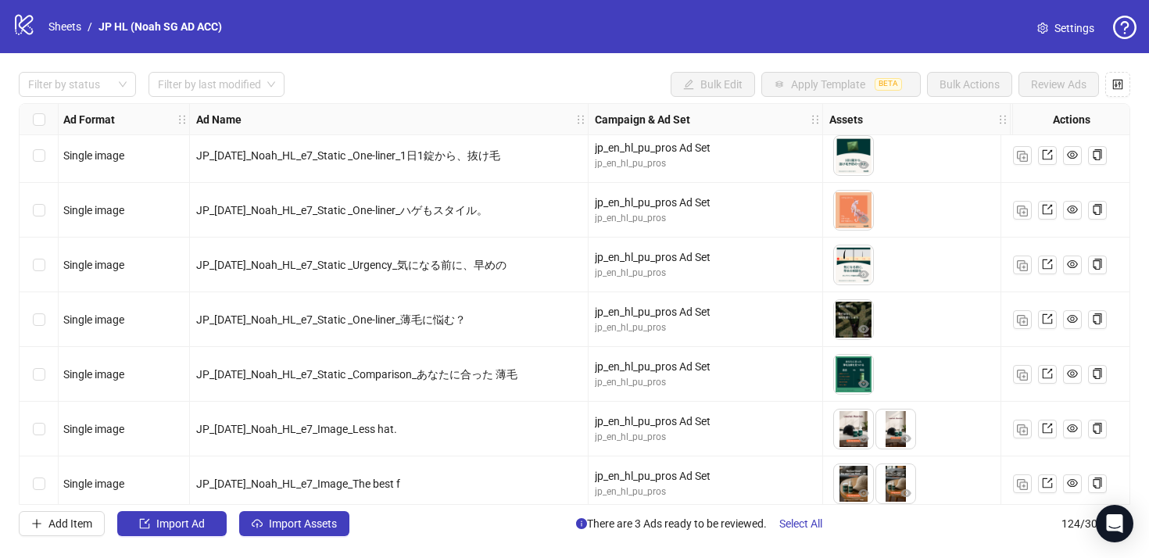
drag, startPoint x: 376, startPoint y: 421, endPoint x: 478, endPoint y: 430, distance: 102.8
click at [481, 428] on div "JP_[DATE]_Noah_HL_e7_Image_Less hat." at bounding box center [388, 429] width 385 height 17
drag, startPoint x: 403, startPoint y: 478, endPoint x: 489, endPoint y: 478, distance: 86.0
click at [432, 478] on div "JP_[DATE]_Noah_HL_e7_Image_The best f" at bounding box center [388, 483] width 385 height 17
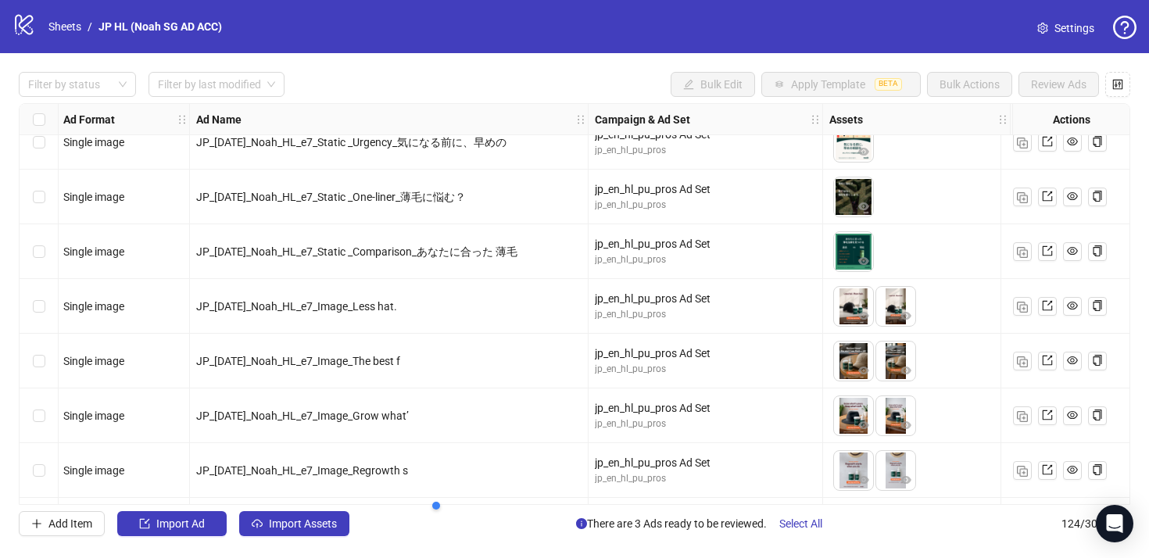
scroll to position [4684, 2]
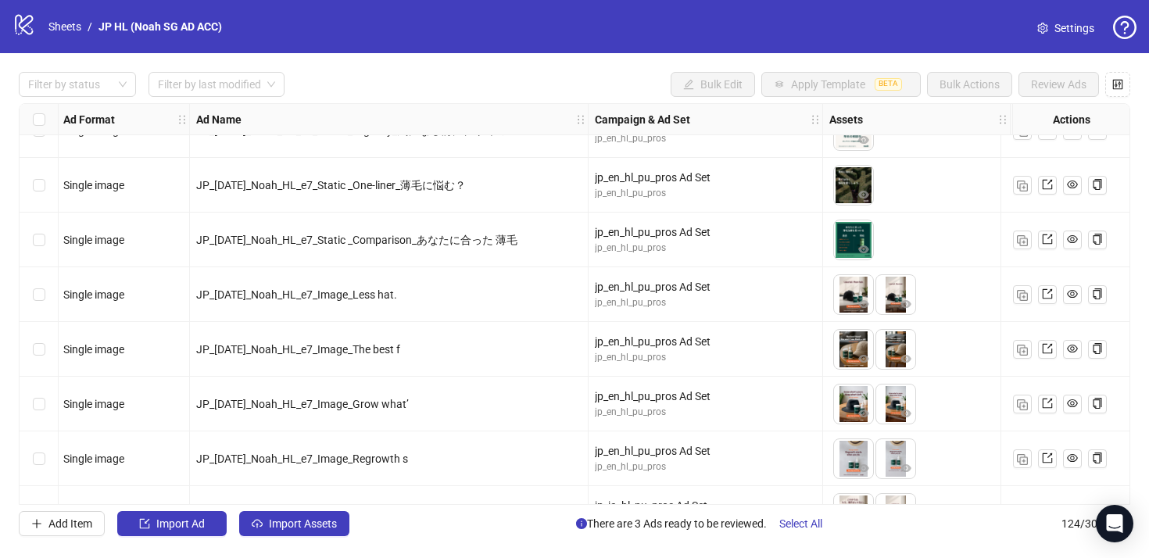
drag, startPoint x: 378, startPoint y: 409, endPoint x: 468, endPoint y: 410, distance: 89.9
click at [468, 410] on div "JP_[DATE]_Noah_HL_e7_Image_Grow what’" at bounding box center [388, 404] width 385 height 17
drag, startPoint x: 392, startPoint y: 460, endPoint x: 500, endPoint y: 458, distance: 107.9
click at [495, 458] on div "JP_[DATE]_Noah_HL_e7_Image_Regrowth s" at bounding box center [388, 458] width 385 height 17
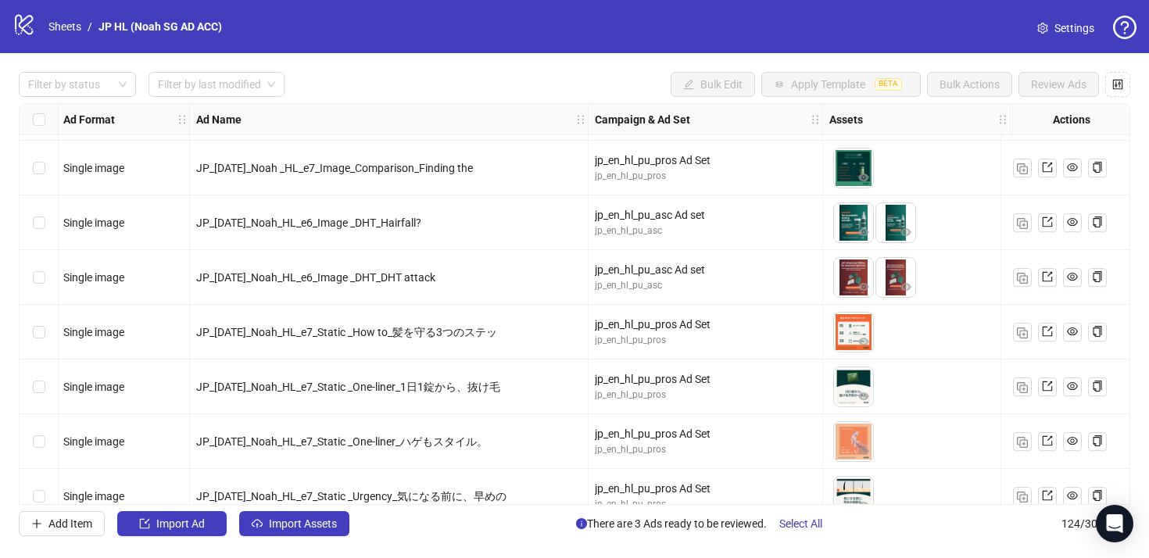
scroll to position [4319, 2]
click at [489, 342] on div "JP_[DATE]_Noah_HL_e7_Static _How to_髪を守る3つのステッ" at bounding box center [389, 331] width 399 height 55
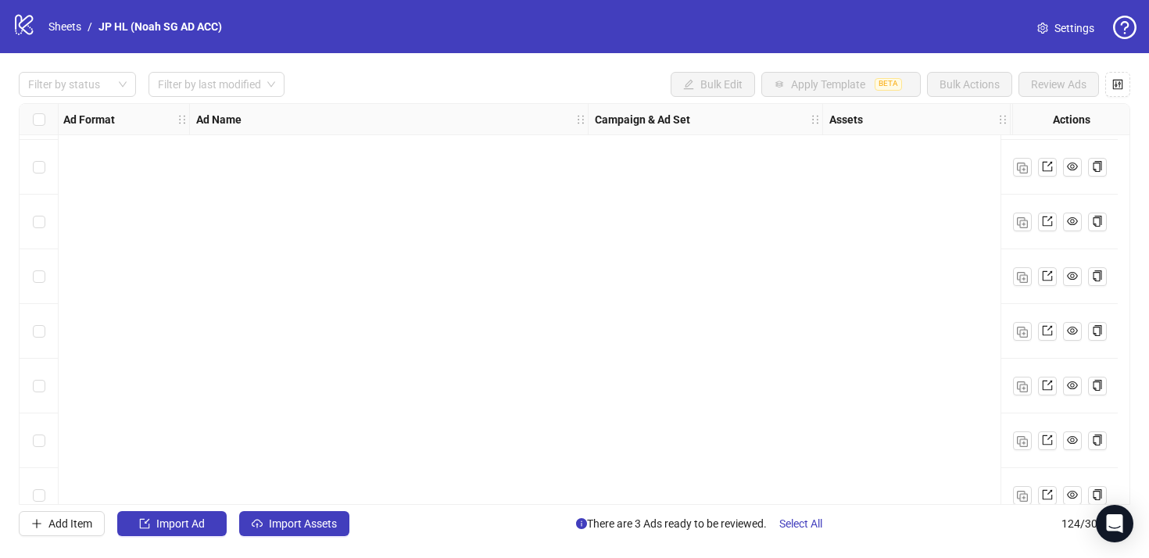
scroll to position [6423, 2]
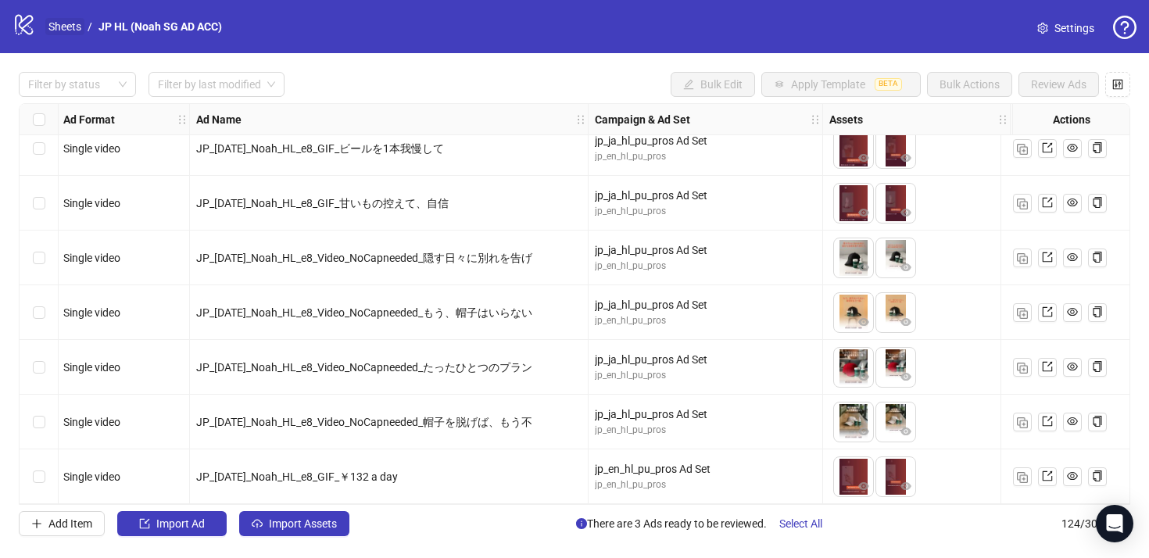
click at [66, 18] on link "Sheets" at bounding box center [64, 26] width 39 height 17
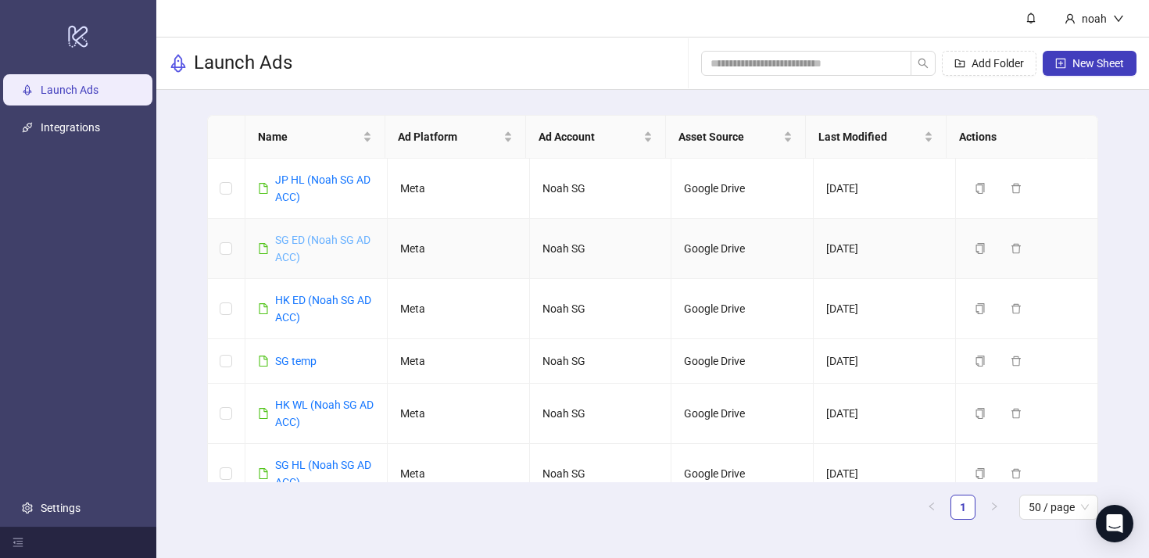
click at [342, 242] on link "SG ED (Noah SG AD ACC)" at bounding box center [322, 249] width 95 height 30
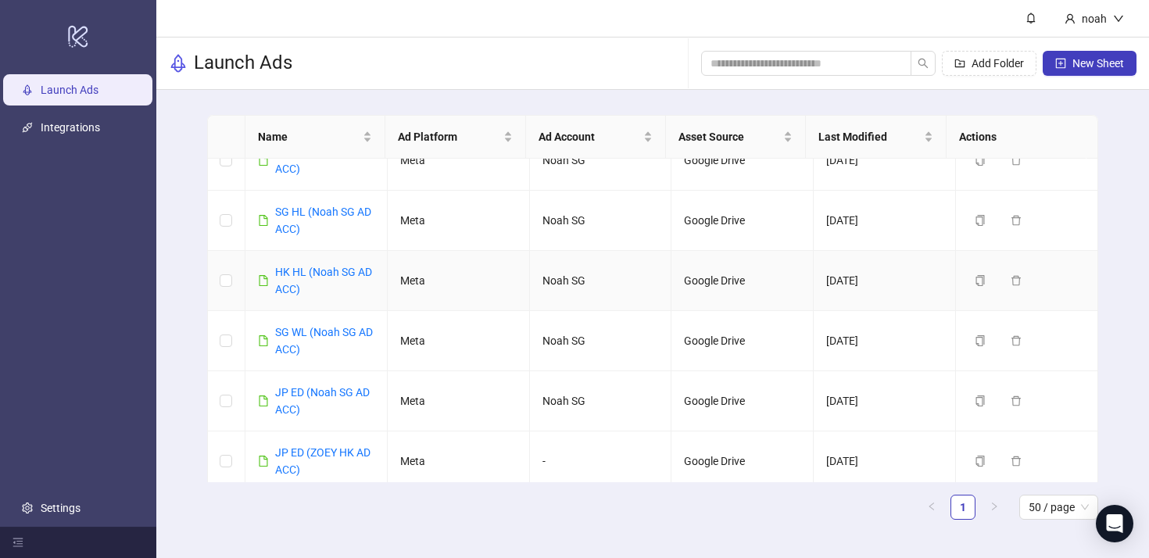
scroll to position [288, 0]
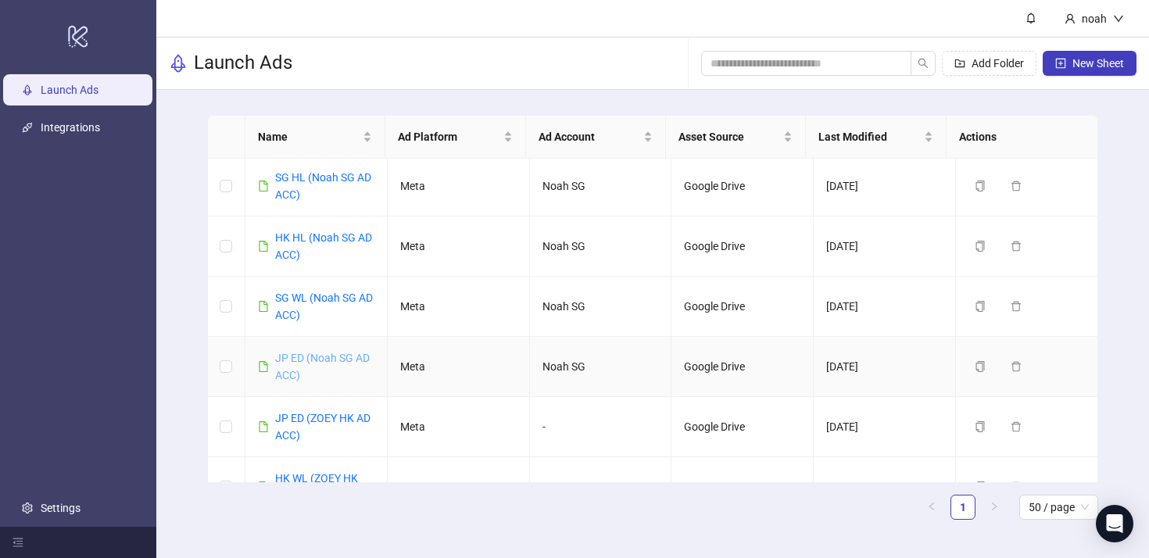
click at [302, 364] on link "JP ED (Noah SG AD ACC)" at bounding box center [322, 367] width 95 height 30
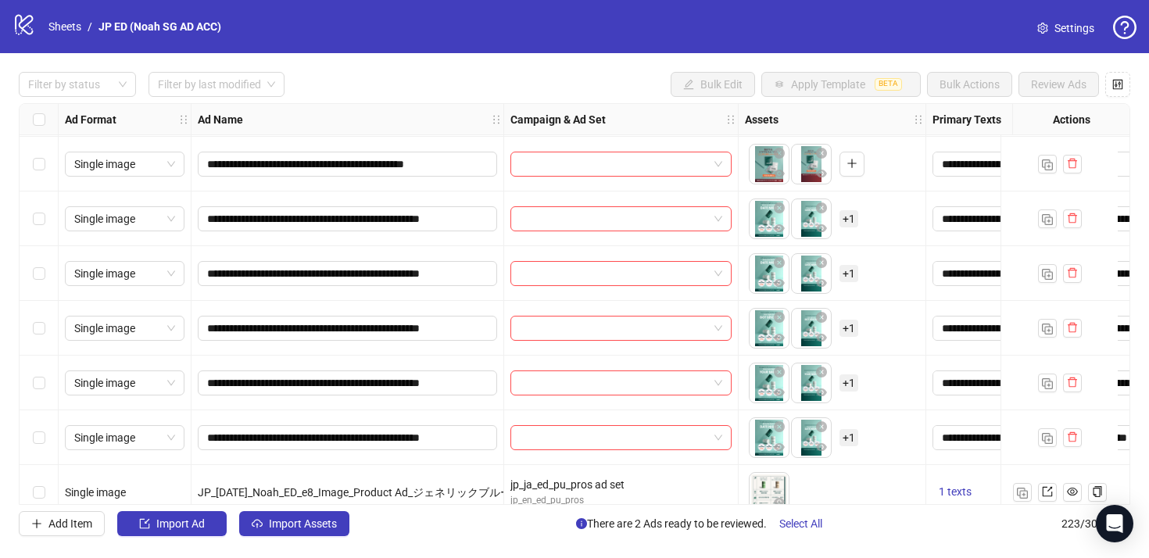
scroll to position [10763, 0]
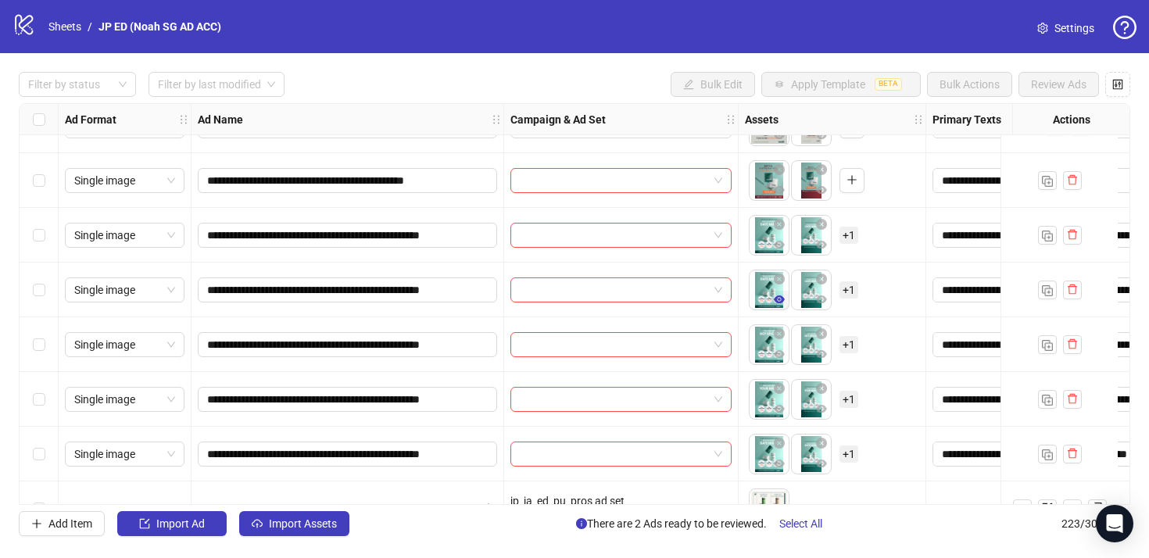
click at [781, 300] on icon "eye" at bounding box center [779, 300] width 11 height 8
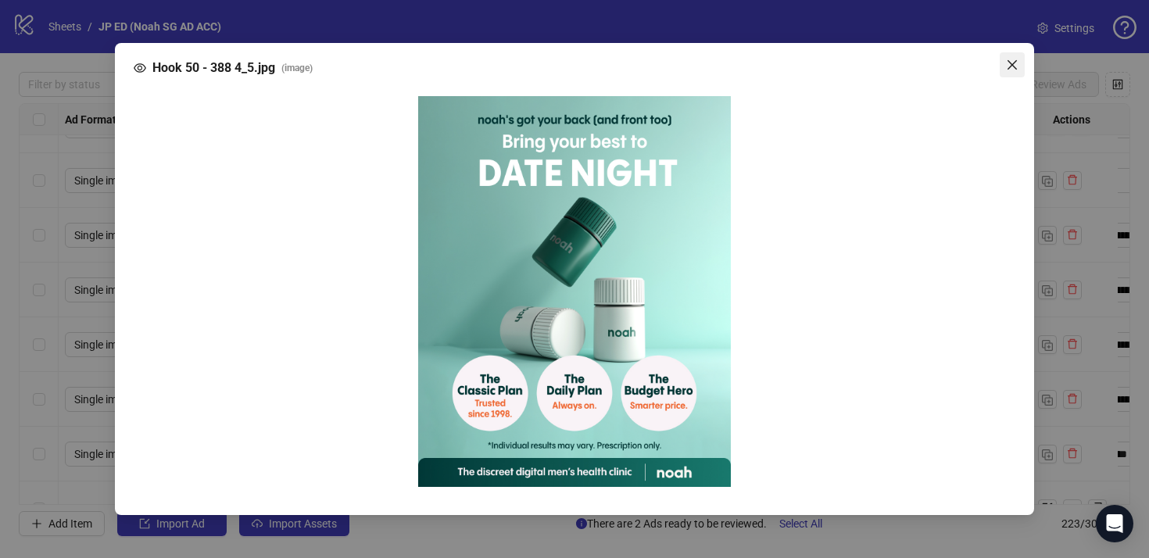
click at [1012, 62] on icon "close" at bounding box center [1012, 65] width 13 height 13
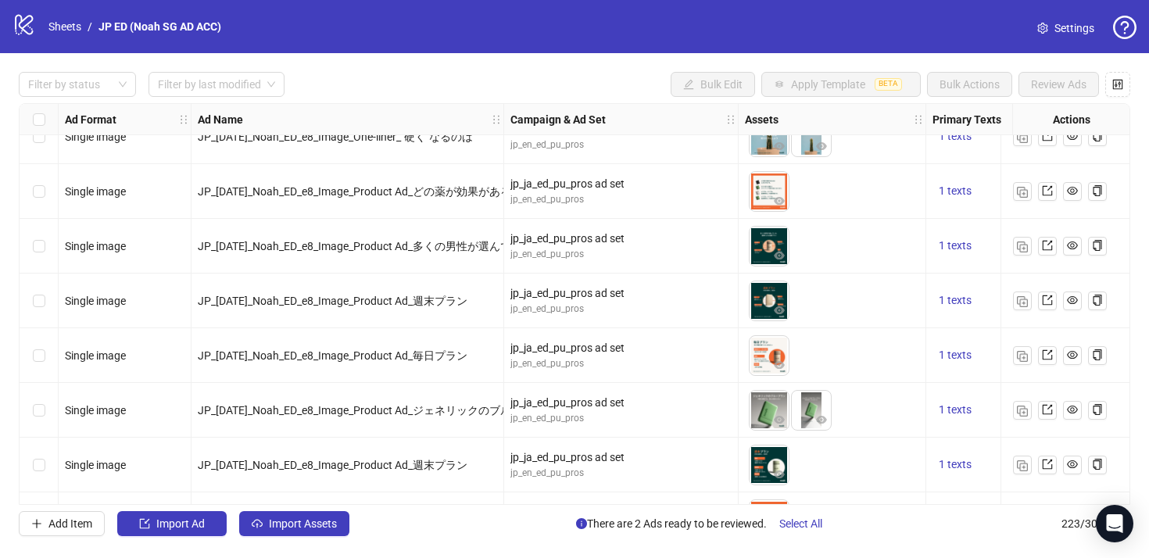
scroll to position [11841, 0]
